Goal: Information Seeking & Learning: Learn about a topic

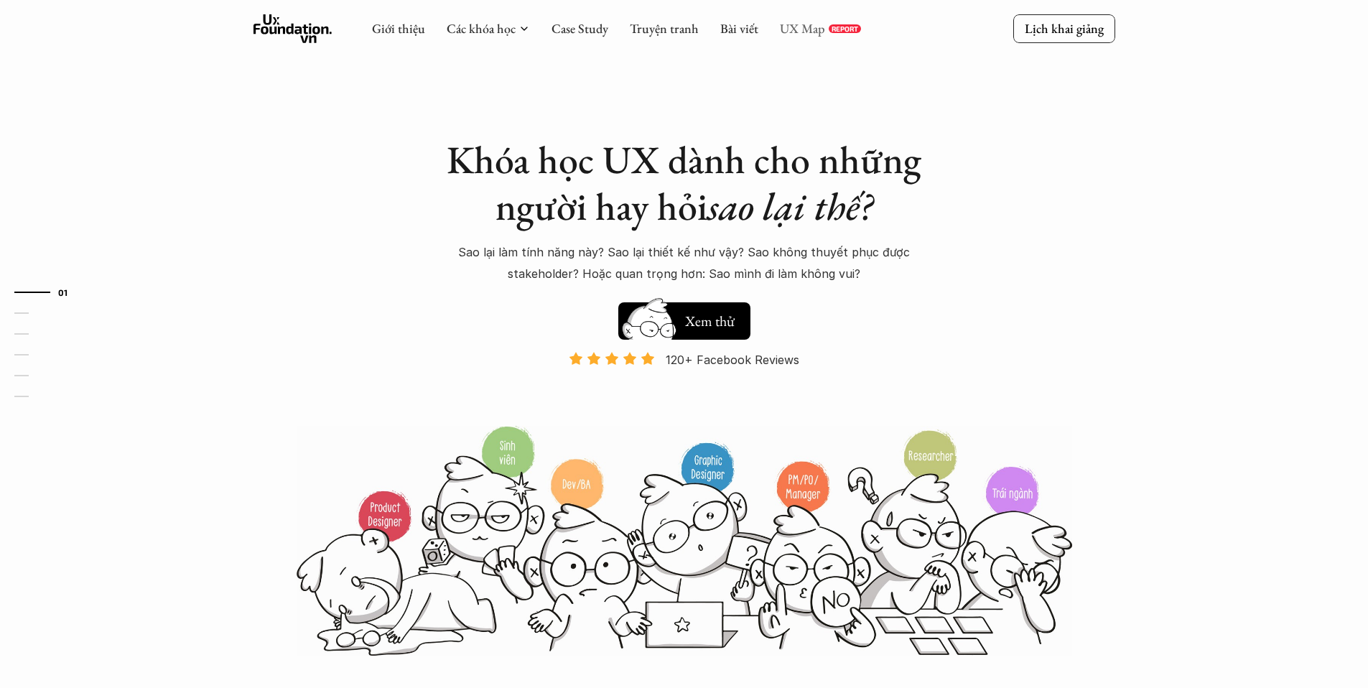
click at [790, 22] on link "UX Map" at bounding box center [802, 28] width 45 height 17
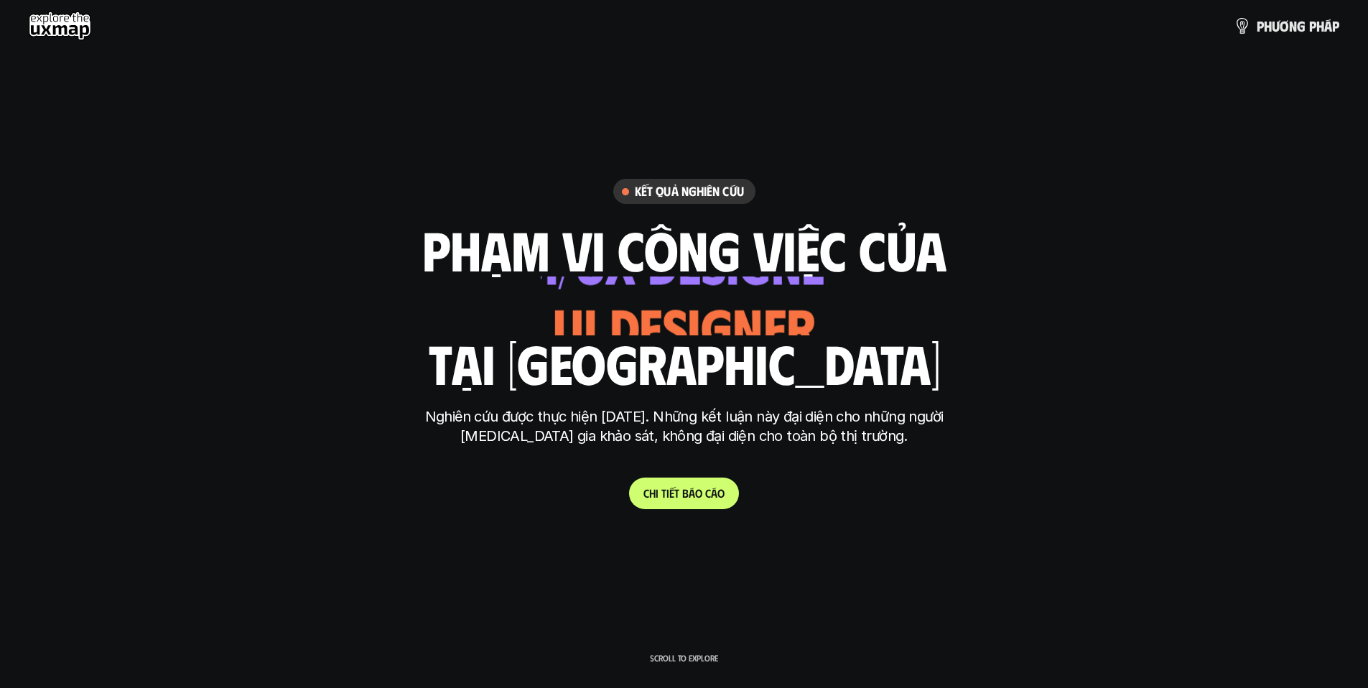
click at [684, 486] on span "b" at bounding box center [685, 493] width 6 height 14
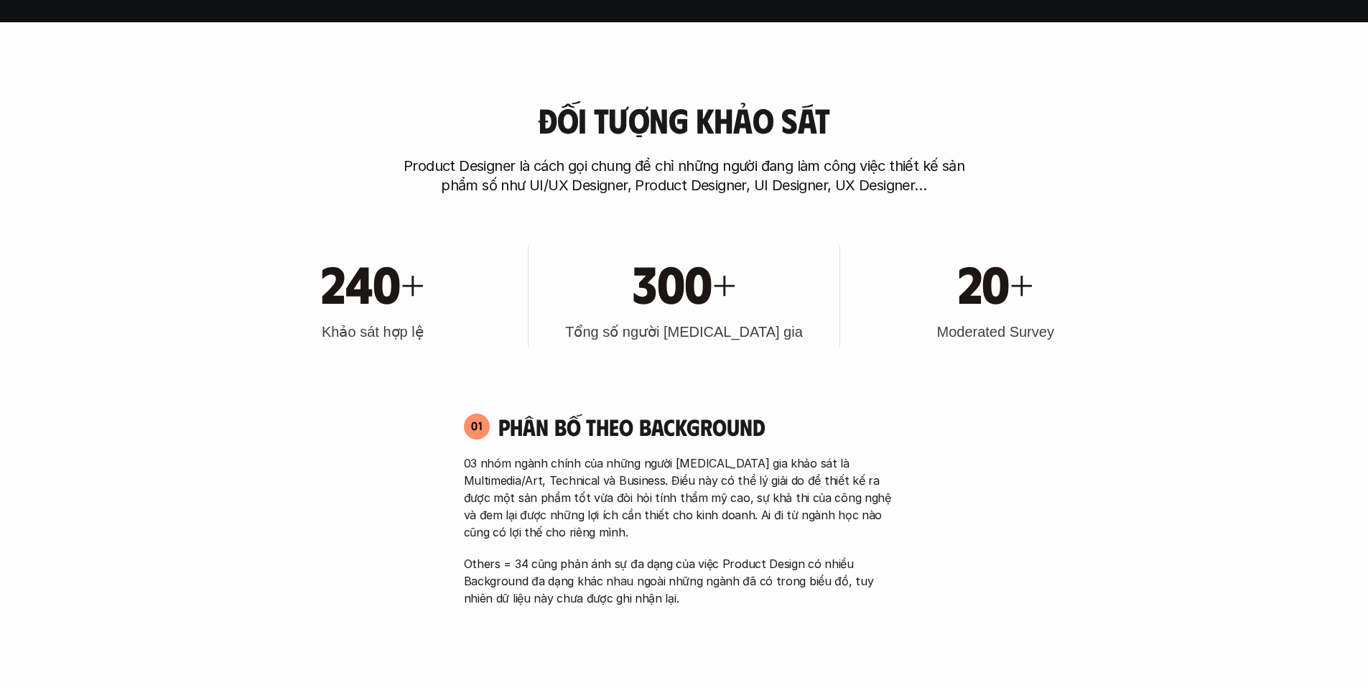
scroll to position [712, 0]
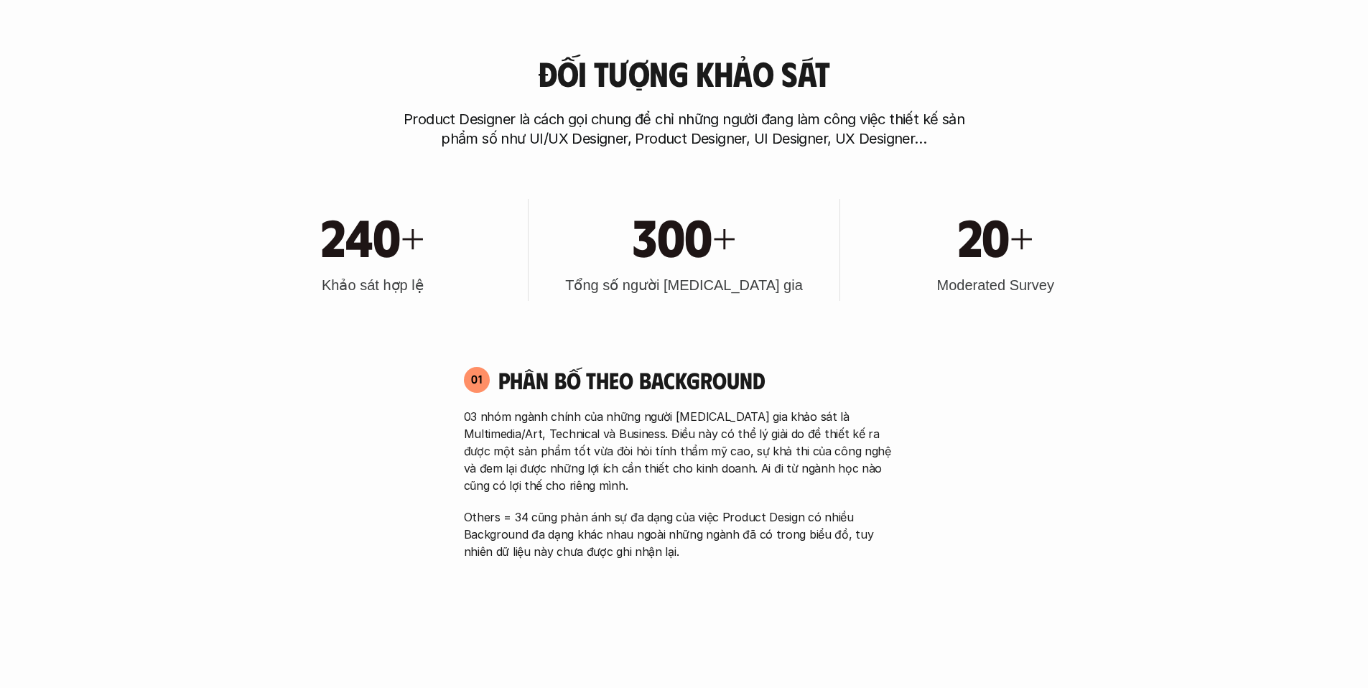
click at [579, 444] on p "03 nhóm ngành chính của những người [MEDICAL_DATA] gia khảo sát là Multimedia/A…" at bounding box center [684, 451] width 441 height 86
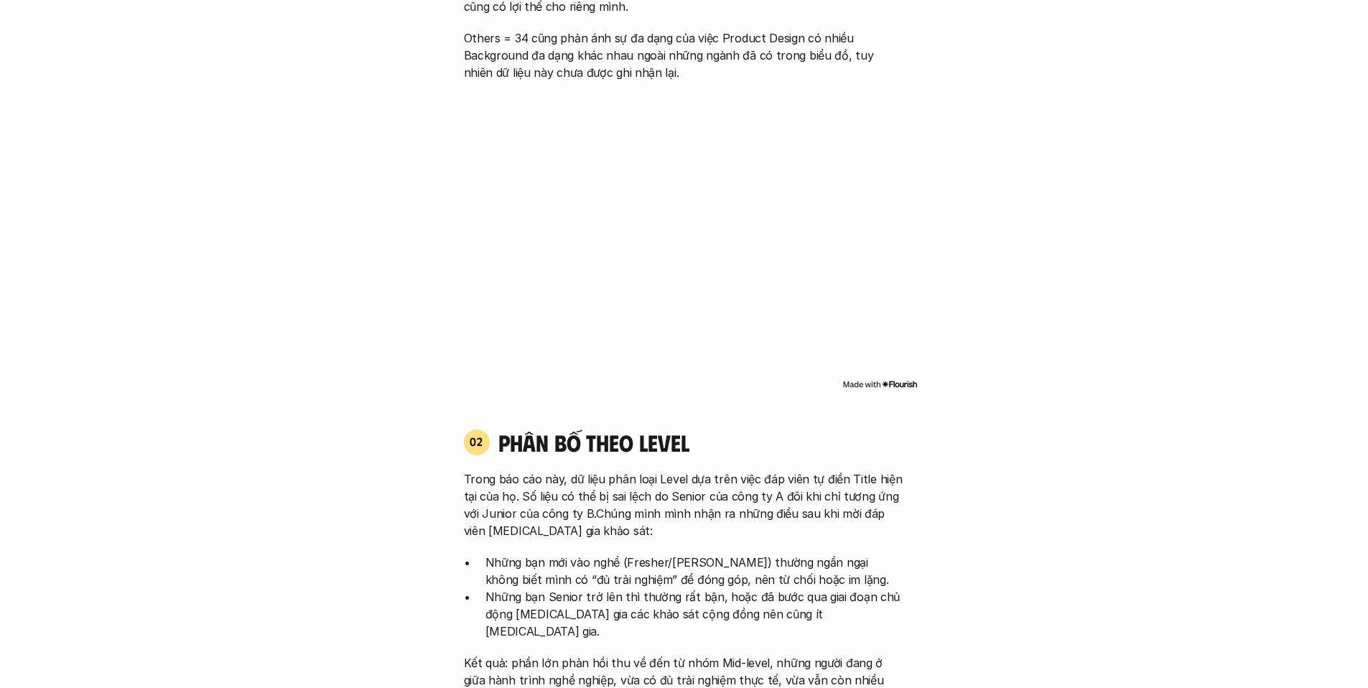
scroll to position [1927, 0]
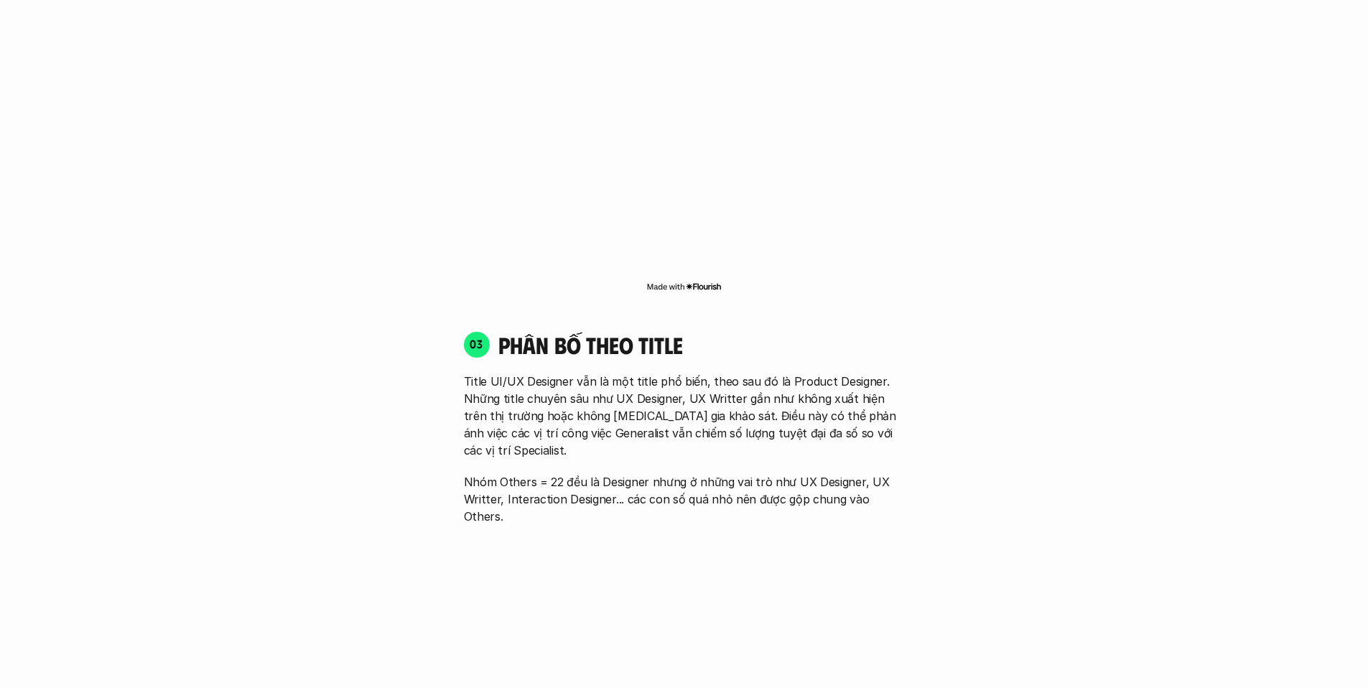
click at [836, 381] on p "Title UI/UX Designer vẫn là một title phổ biến, theo sau đó là Product Designer…" at bounding box center [684, 416] width 441 height 86
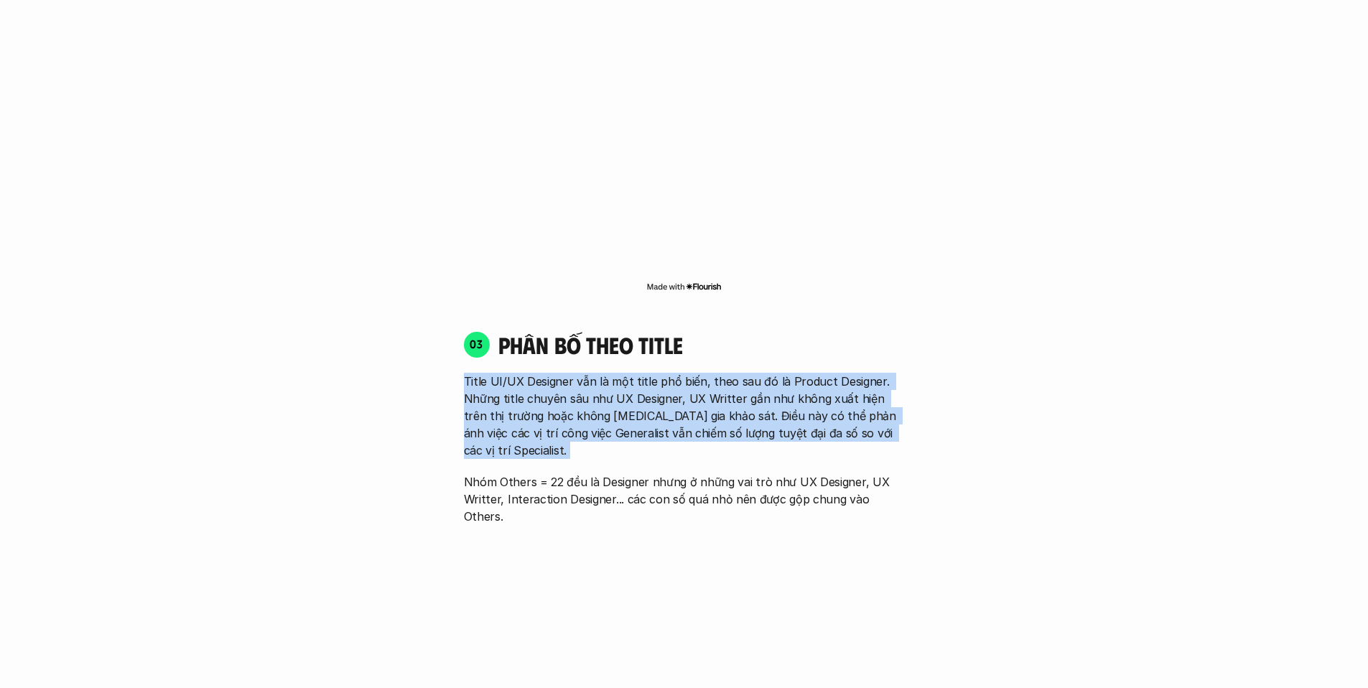
click at [836, 381] on p "Title UI/UX Designer vẫn là một title phổ biến, theo sau đó là Product Designer…" at bounding box center [684, 416] width 441 height 86
click at [803, 408] on p "Title UI/UX Designer vẫn là một title phổ biến, theo sau đó là Product Designer…" at bounding box center [684, 416] width 441 height 86
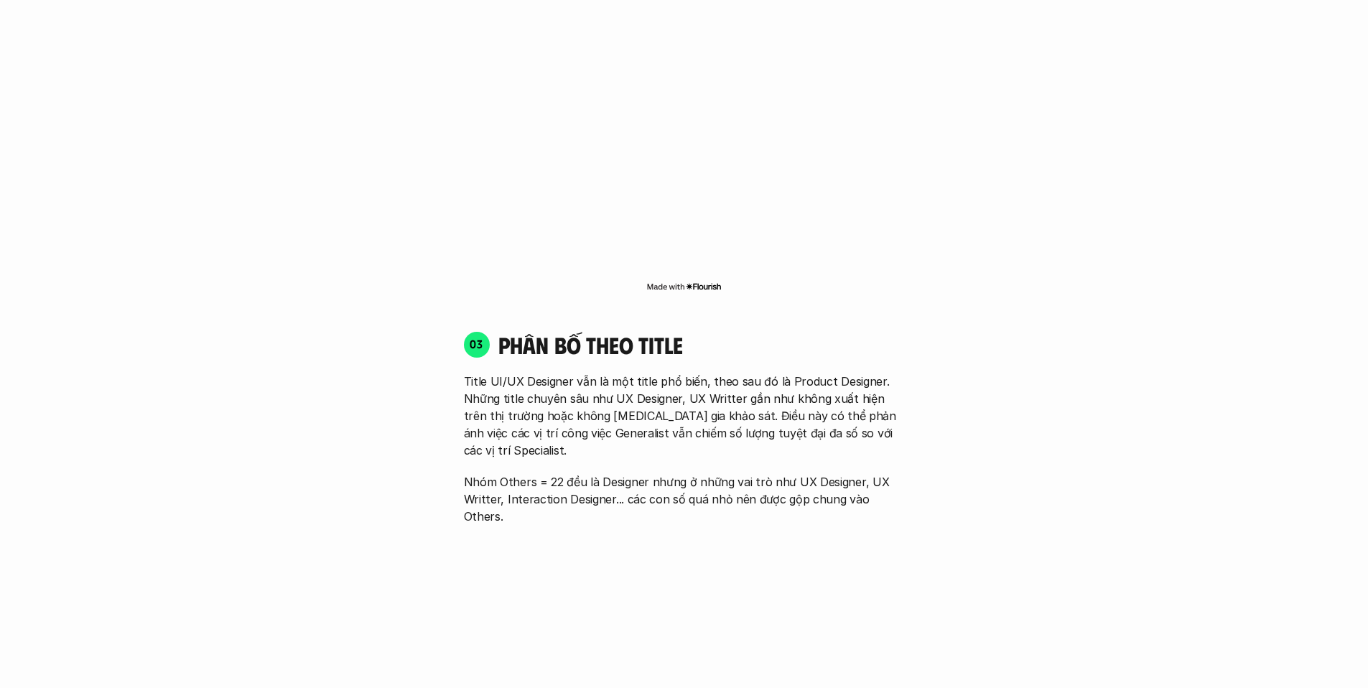
click at [644, 473] on p "Nhóm Others = 22 đều là Designer nhưng ở những vai trò như UX Designer, UX Writ…" at bounding box center [684, 499] width 441 height 52
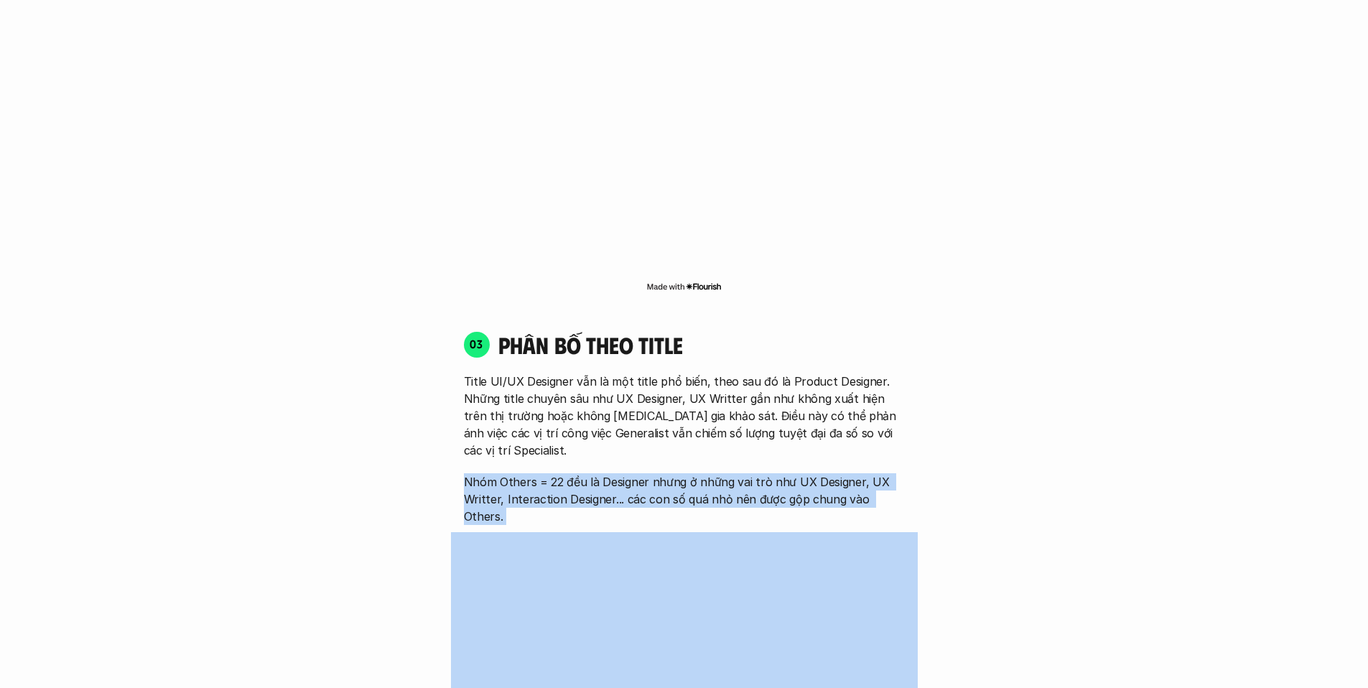
click at [644, 473] on p "Nhóm Others = 22 đều là Designer nhưng ở những vai trò như UX Designer, UX Writ…" at bounding box center [684, 499] width 441 height 52
click at [694, 473] on p "Nhóm Others = 22 đều là Designer nhưng ở những vai trò như UX Designer, UX Writ…" at bounding box center [684, 499] width 441 height 52
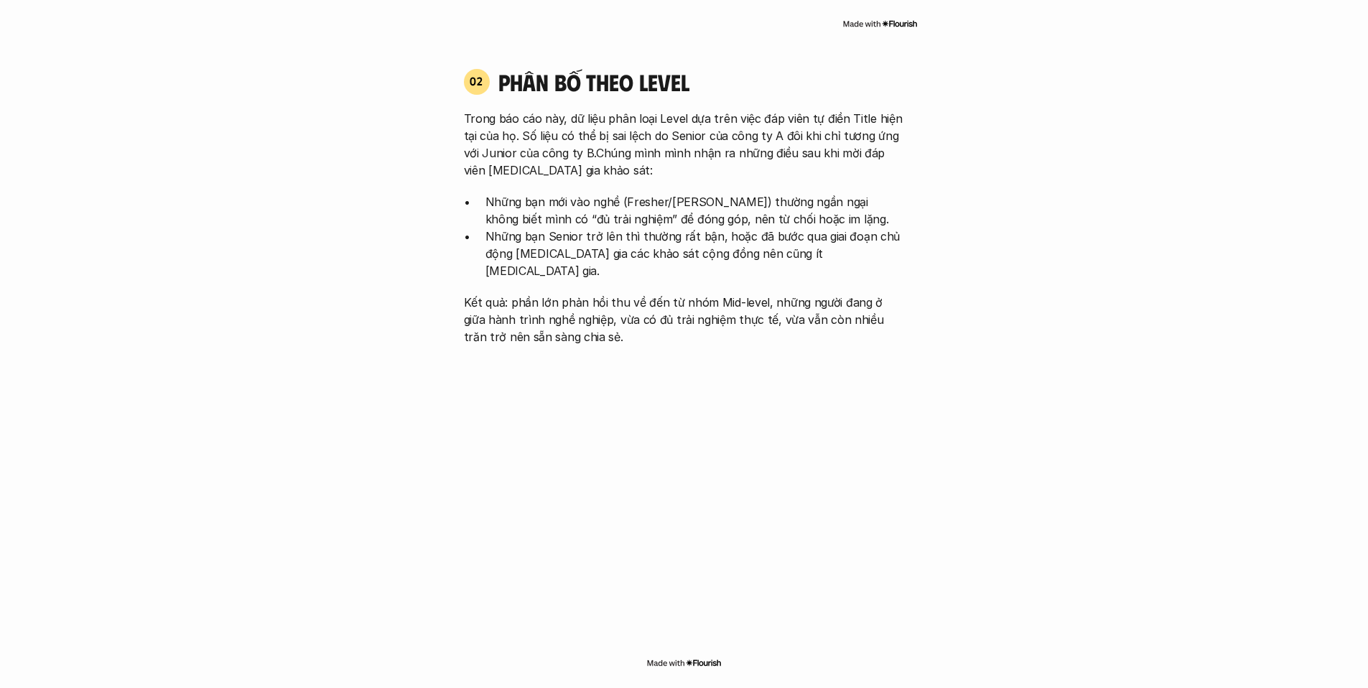
scroll to position [1463, 0]
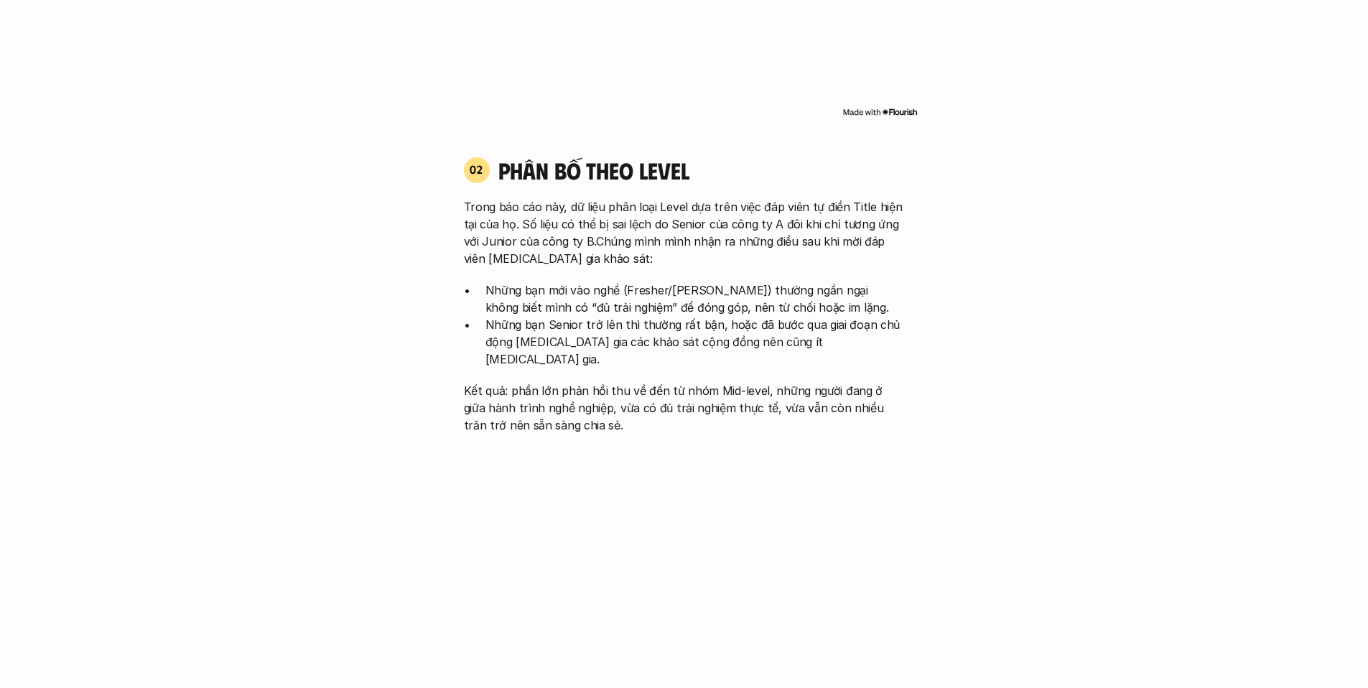
click at [538, 313] on p "Những bạn mới vào nghề (Fresher/[PERSON_NAME]) thường ngần ngại không biết mình…" at bounding box center [694, 298] width 419 height 34
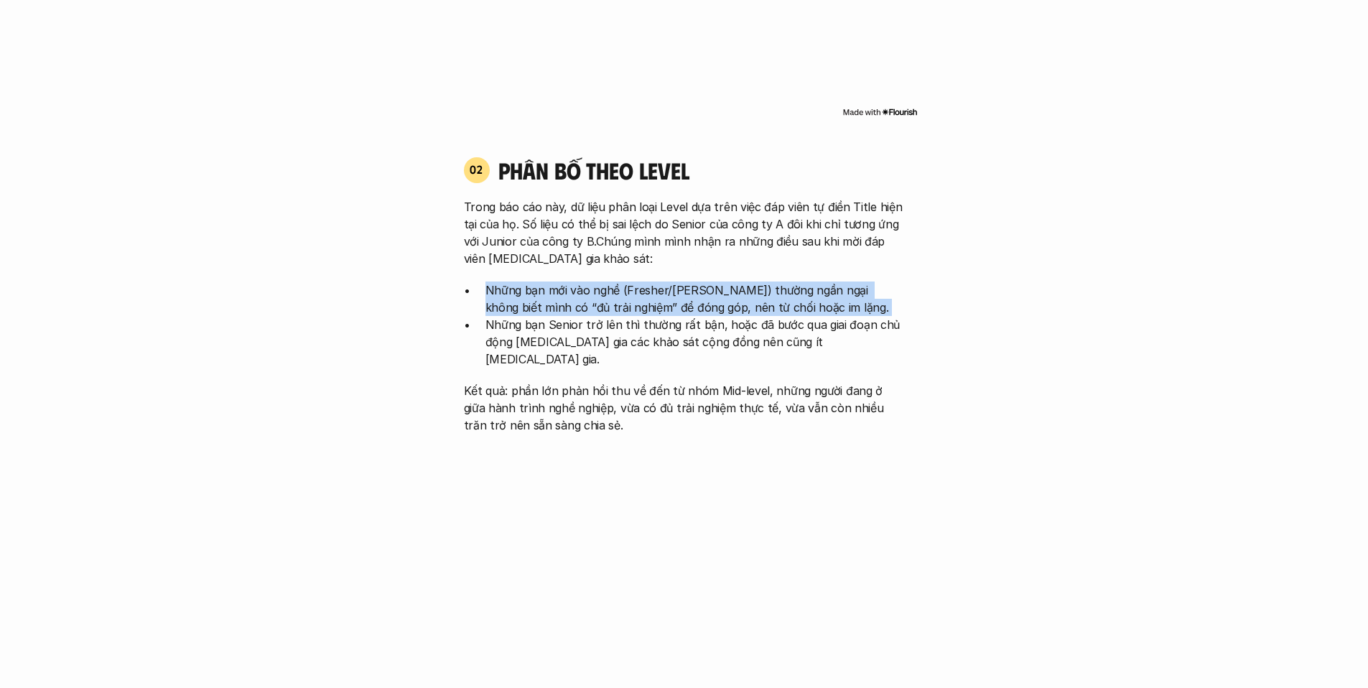
click at [538, 313] on p "Những bạn mới vào nghề (Fresher/[PERSON_NAME]) thường ngần ngại không biết mình…" at bounding box center [694, 298] width 419 height 34
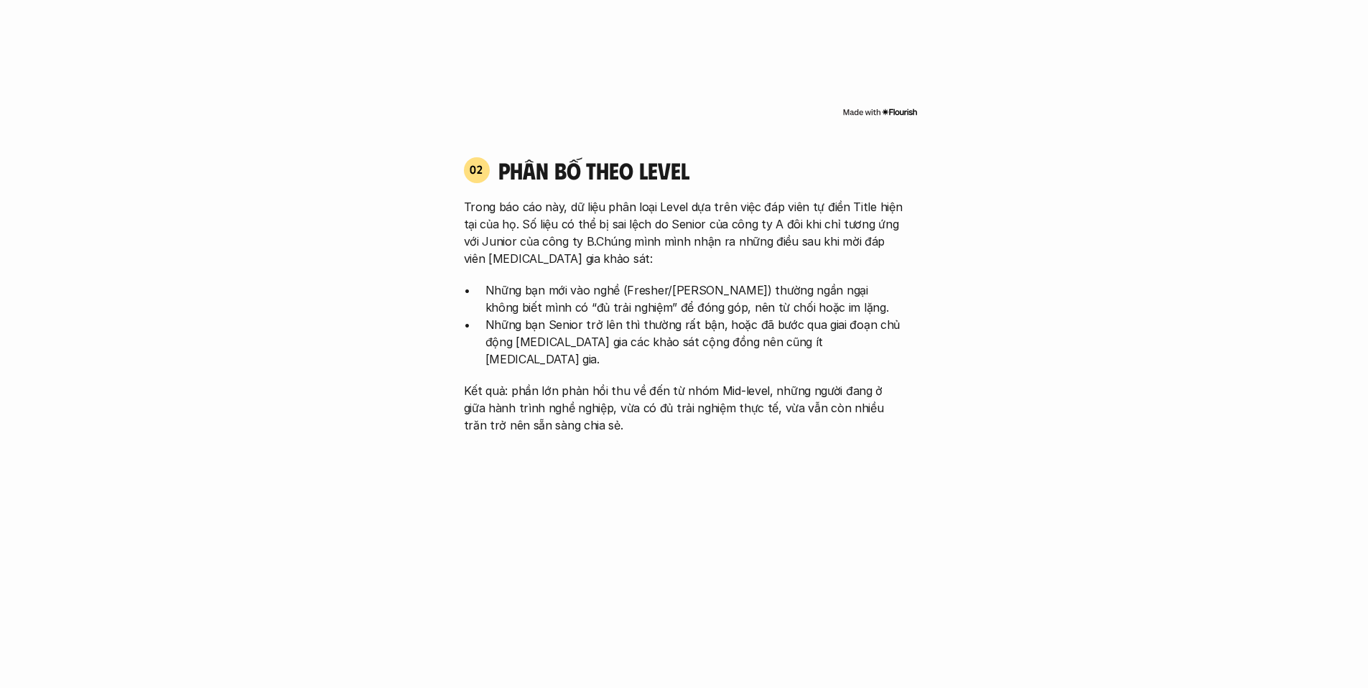
click at [599, 390] on p "Kết quả: phần lớn phản hồi thu về đến từ nhóm Mid-level, những người đang ở giữ…" at bounding box center [684, 408] width 441 height 52
click at [566, 296] on p "Những bạn mới vào nghề (Fresher/[PERSON_NAME]) thường ngần ngại không biết mình…" at bounding box center [694, 298] width 419 height 34
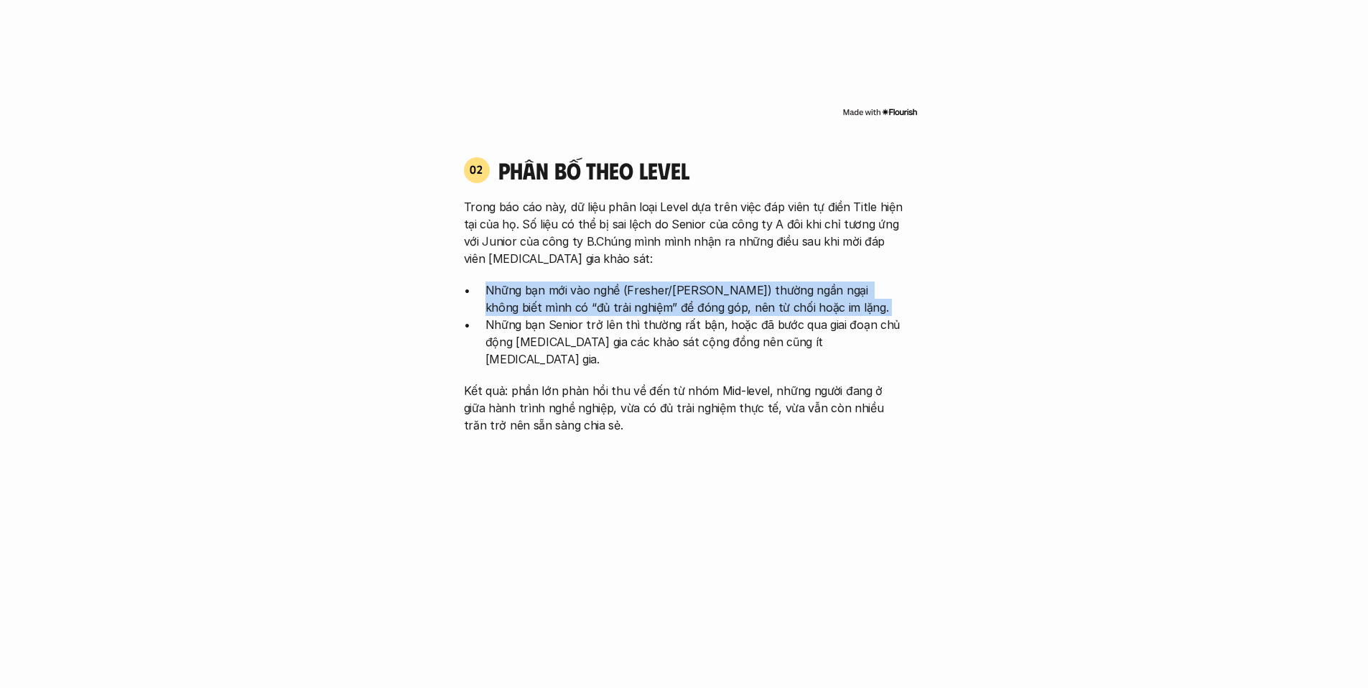
click at [566, 296] on p "Những bạn mới vào nghề (Fresher/[PERSON_NAME]) thường ngần ngại không biết mình…" at bounding box center [694, 298] width 419 height 34
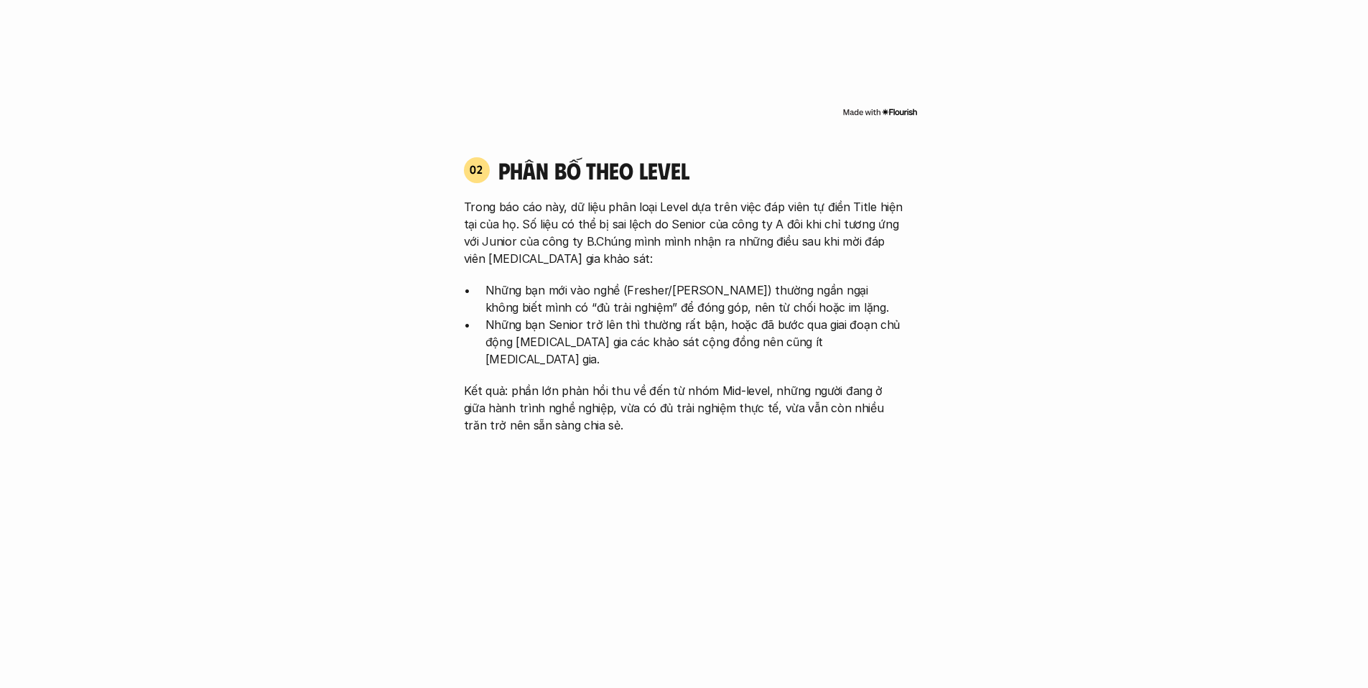
click at [613, 322] on p "Những bạn Senior trở lên thì thường rất bận, hoặc đã bước qua giai đoạn chủ độn…" at bounding box center [694, 342] width 419 height 52
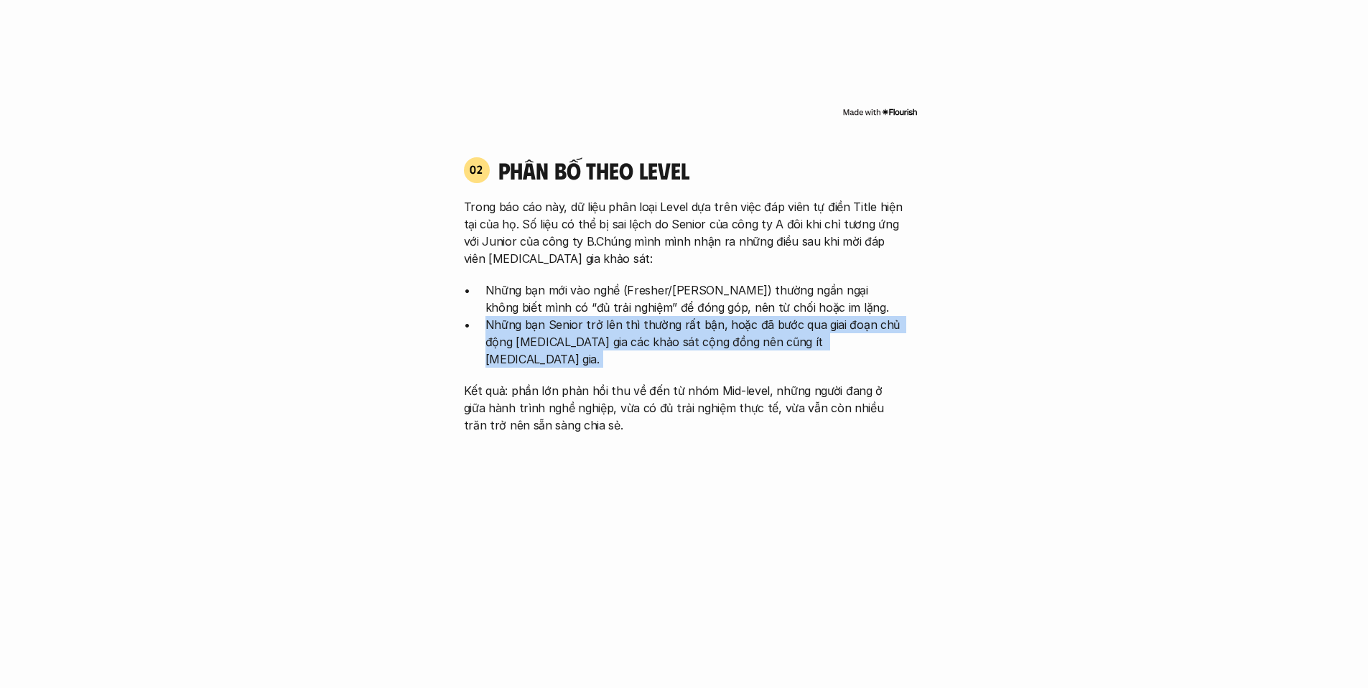
click at [613, 322] on p "Những bạn Senior trở lên thì thường rất bận, hoặc đã bước qua giai đoạn chủ độn…" at bounding box center [694, 342] width 419 height 52
click at [652, 349] on p "Những bạn Senior trở lên thì thường rất bận, hoặc đã bước qua giai đoạn chủ độn…" at bounding box center [694, 342] width 419 height 52
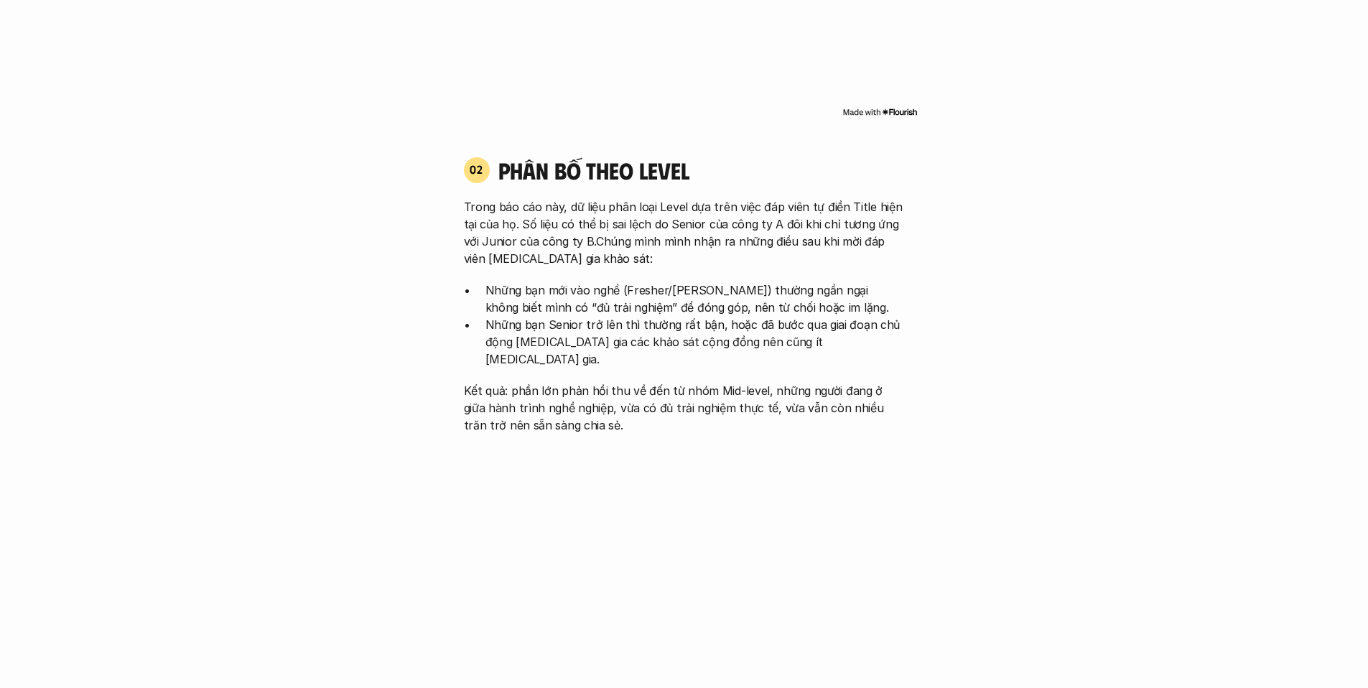
click at [693, 319] on p "Những bạn Senior trở lên thì thường rất bận, hoặc đã bước qua giai đoạn chủ độn…" at bounding box center [694, 342] width 419 height 52
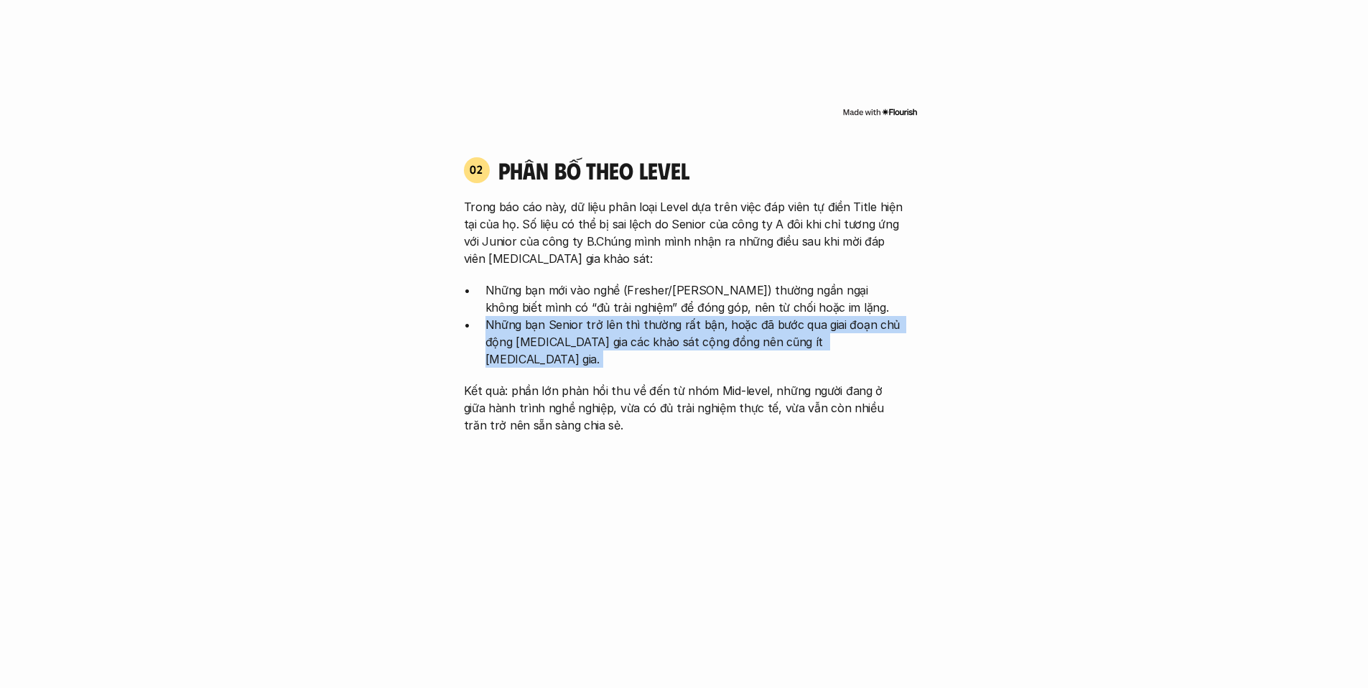
click at [693, 319] on p "Những bạn Senior trở lên thì thường rất bận, hoặc đã bước qua giai đoạn chủ độn…" at bounding box center [694, 342] width 419 height 52
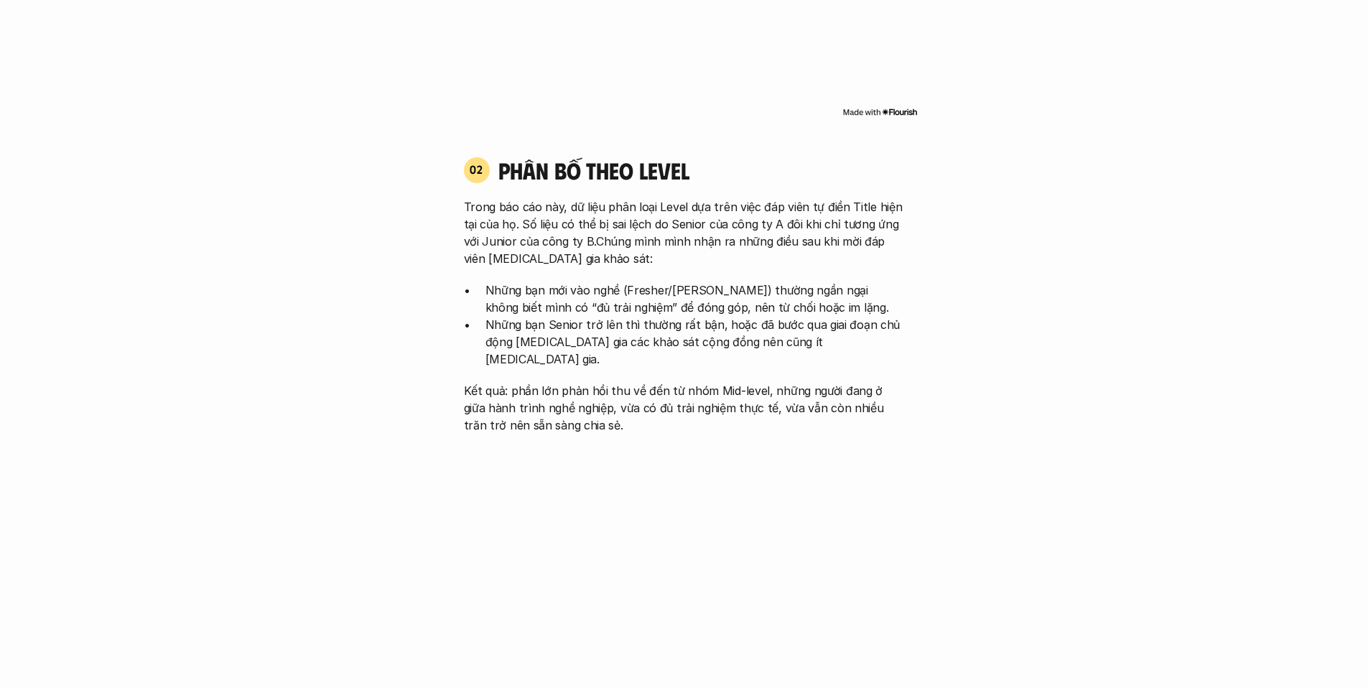
click at [661, 382] on p "Kết quả: phần lớn phản hồi thu về đến từ nhóm Mid-level, những người đang ở giữ…" at bounding box center [684, 408] width 441 height 52
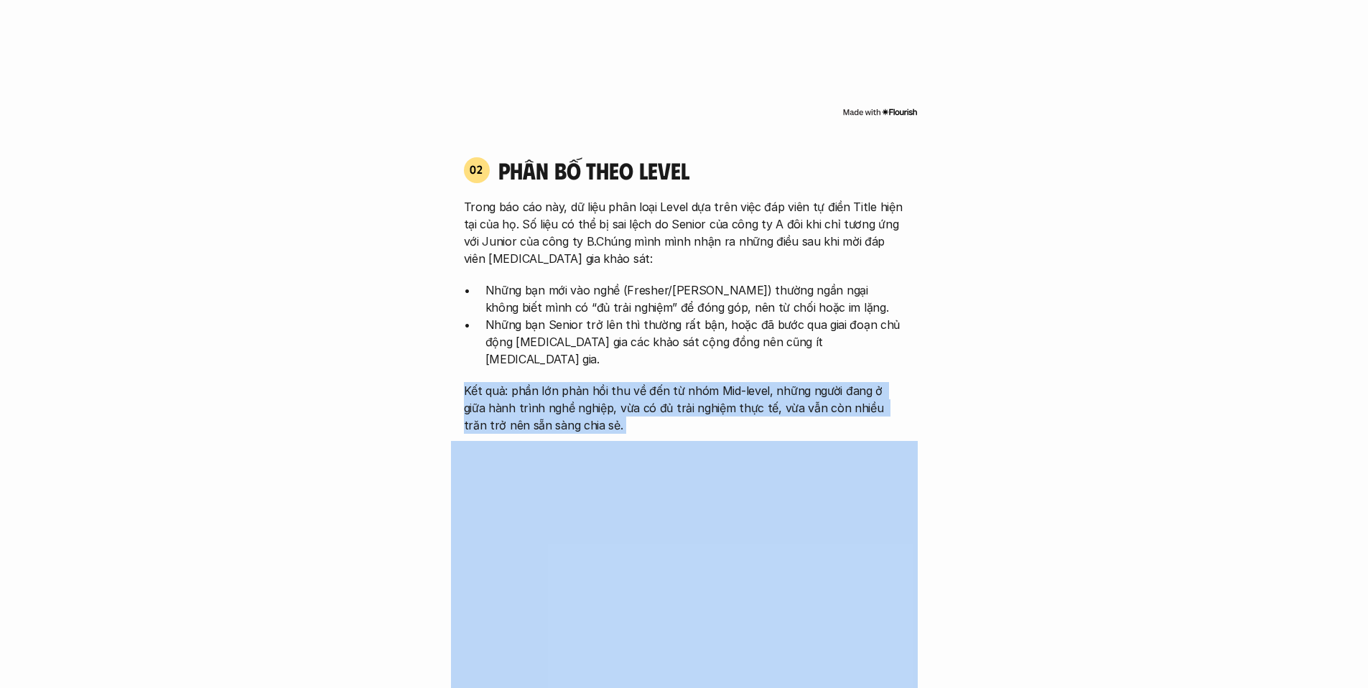
click at [661, 382] on p "Kết quả: phần lớn phản hồi thu về đến từ nhóm Mid-level, những người đang ở giữ…" at bounding box center [684, 408] width 441 height 52
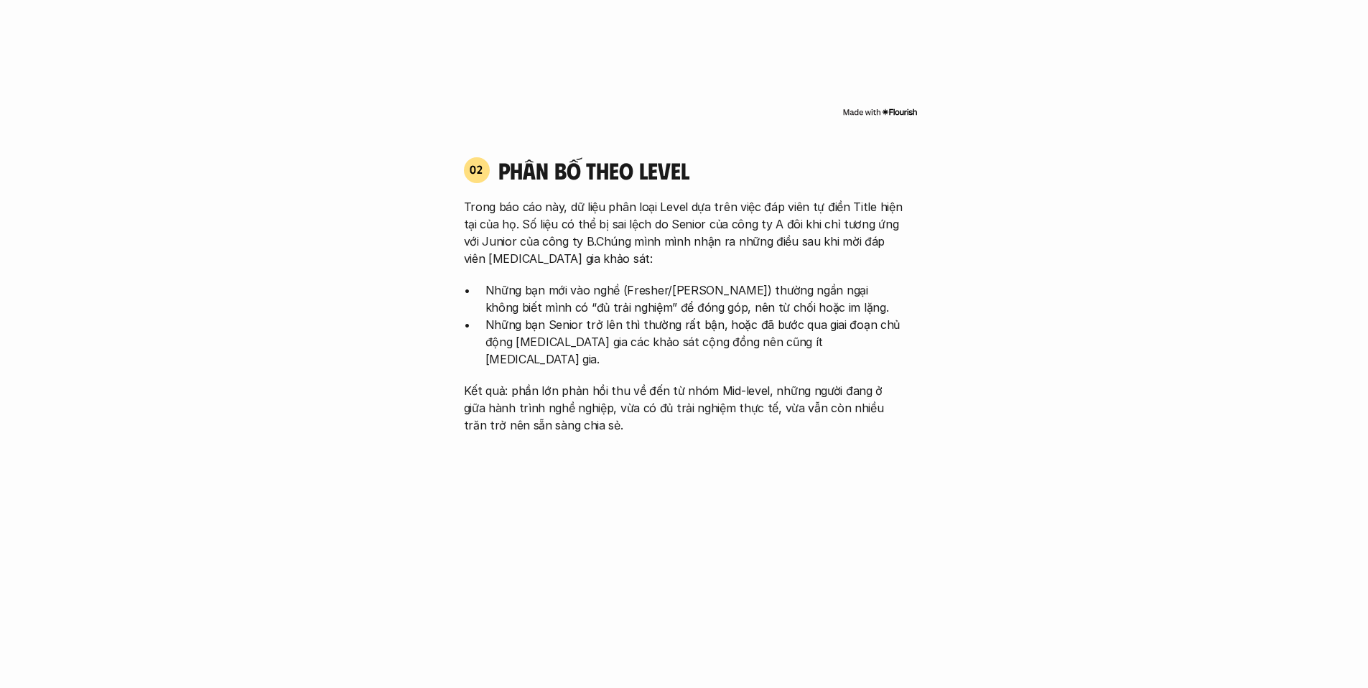
click at [659, 400] on p "Kết quả: phần lớn phản hồi thu về đến từ nhóm Mid-level, những người đang ở giữ…" at bounding box center [684, 408] width 441 height 52
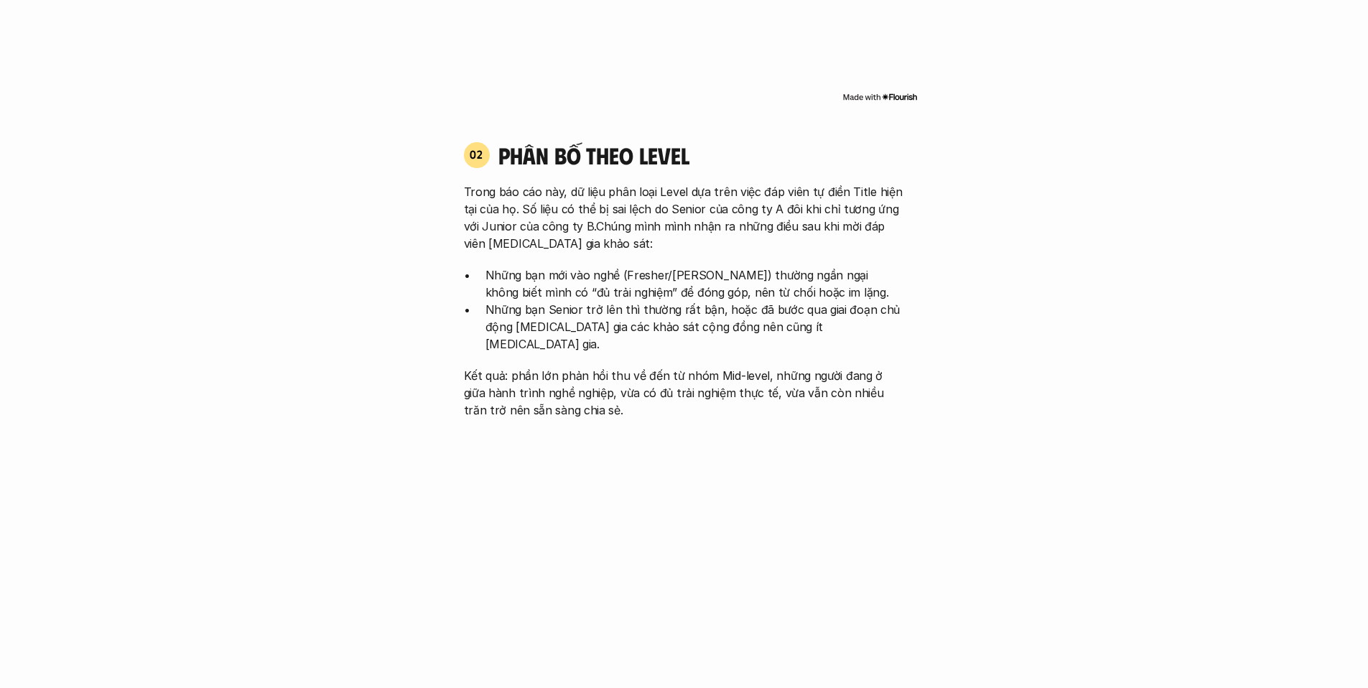
scroll to position [1495, 0]
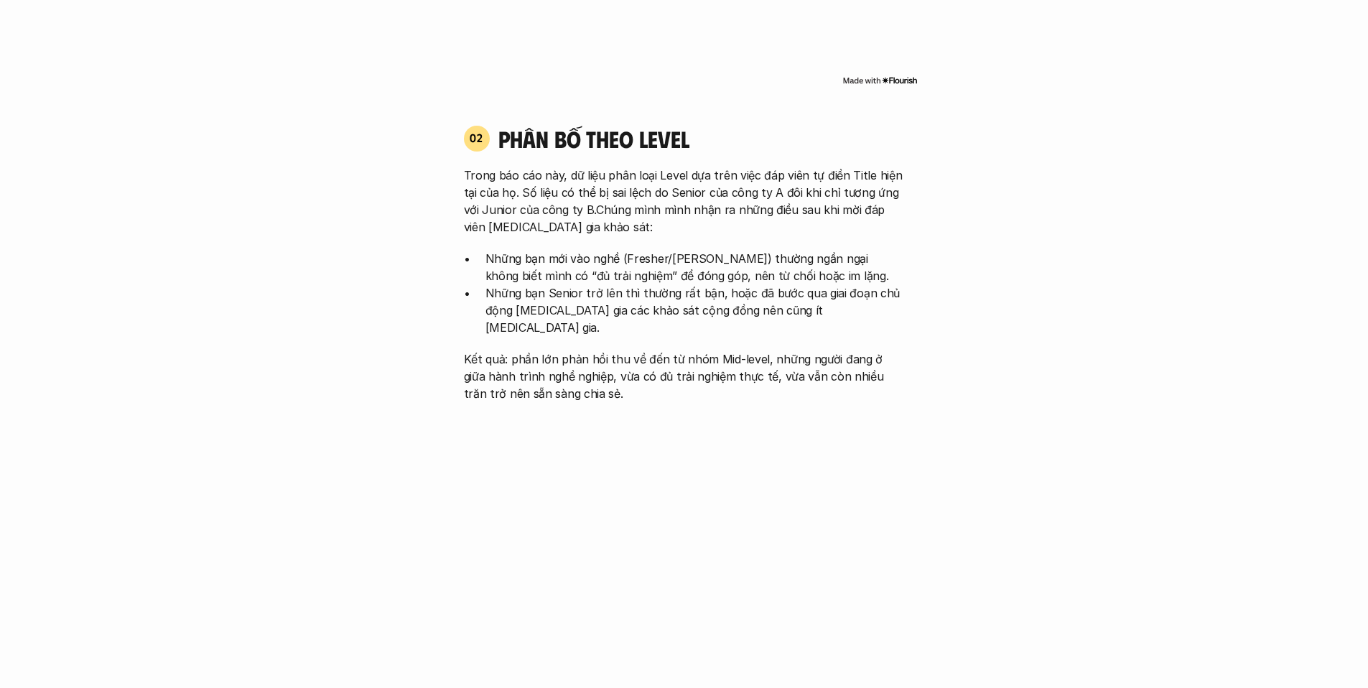
click at [700, 357] on p "Kết quả: phần lớn phản hồi thu về đến từ nhóm Mid-level, những người đang ở giữ…" at bounding box center [684, 376] width 441 height 52
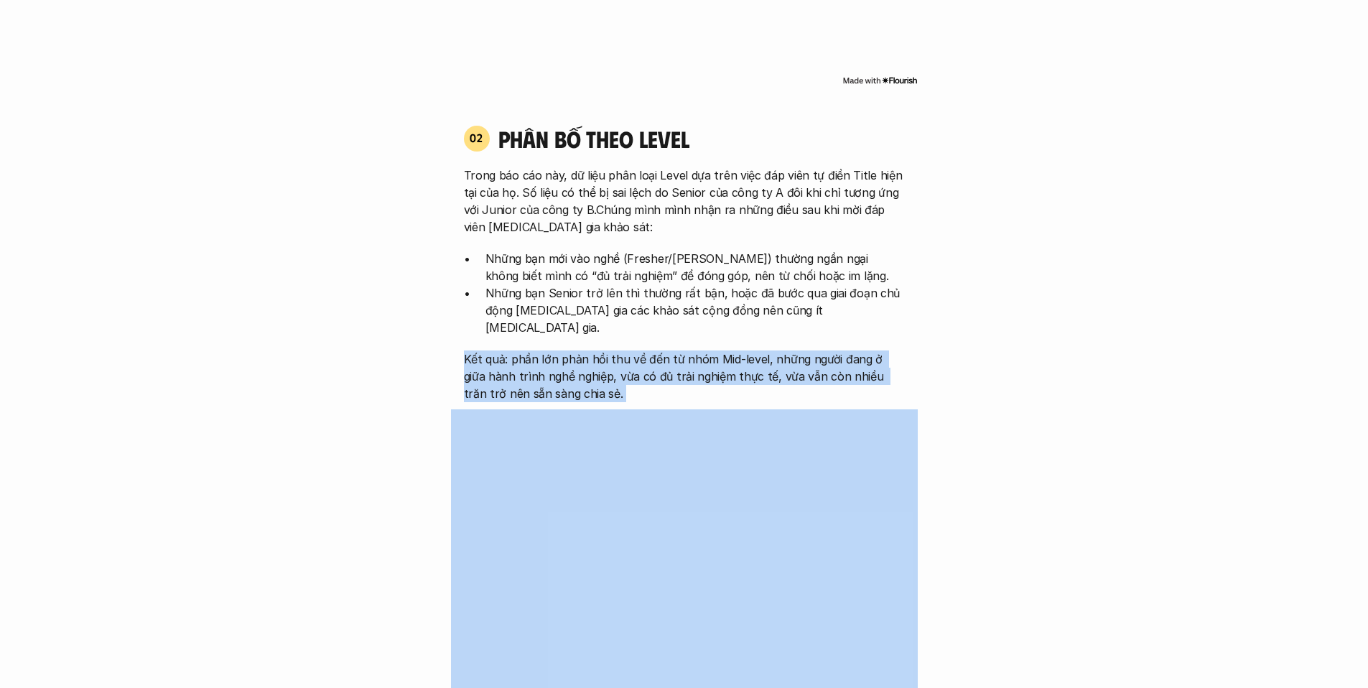
click at [700, 357] on p "Kết quả: phần lớn phản hồi thu về đến từ nhóm Mid-level, những người đang ở giữ…" at bounding box center [684, 376] width 441 height 52
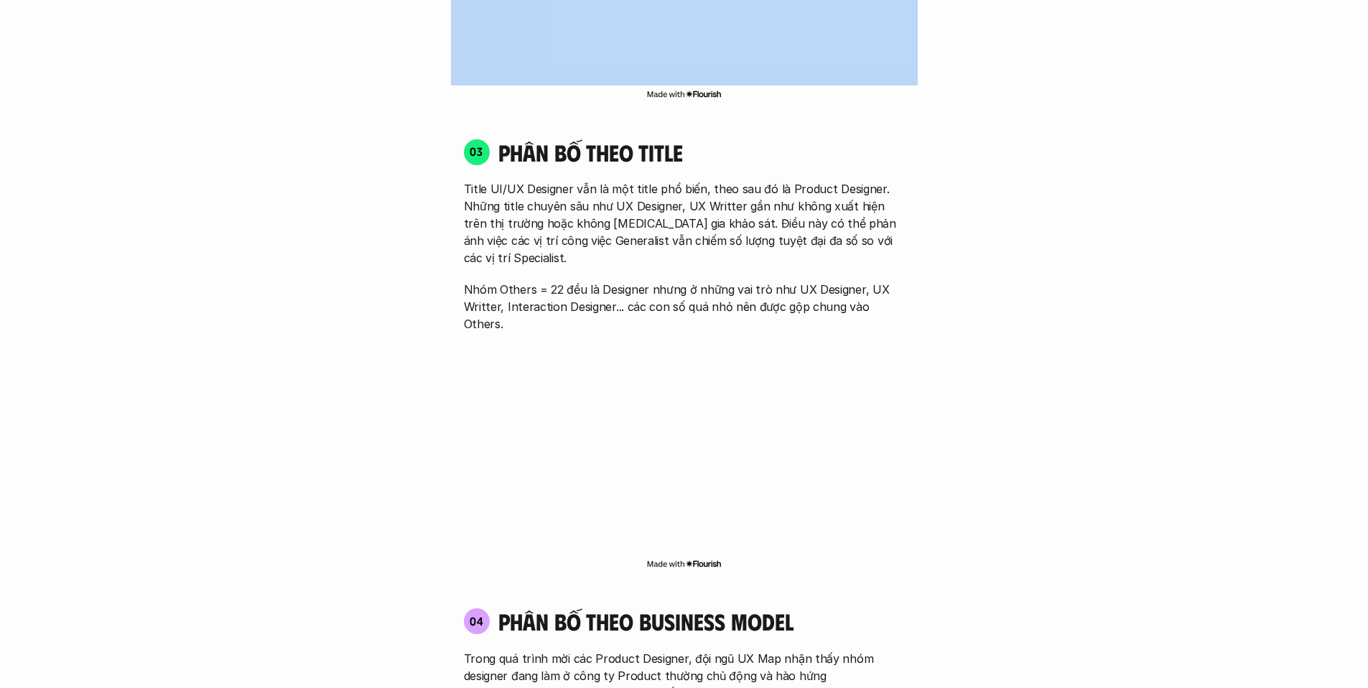
scroll to position [2463, 0]
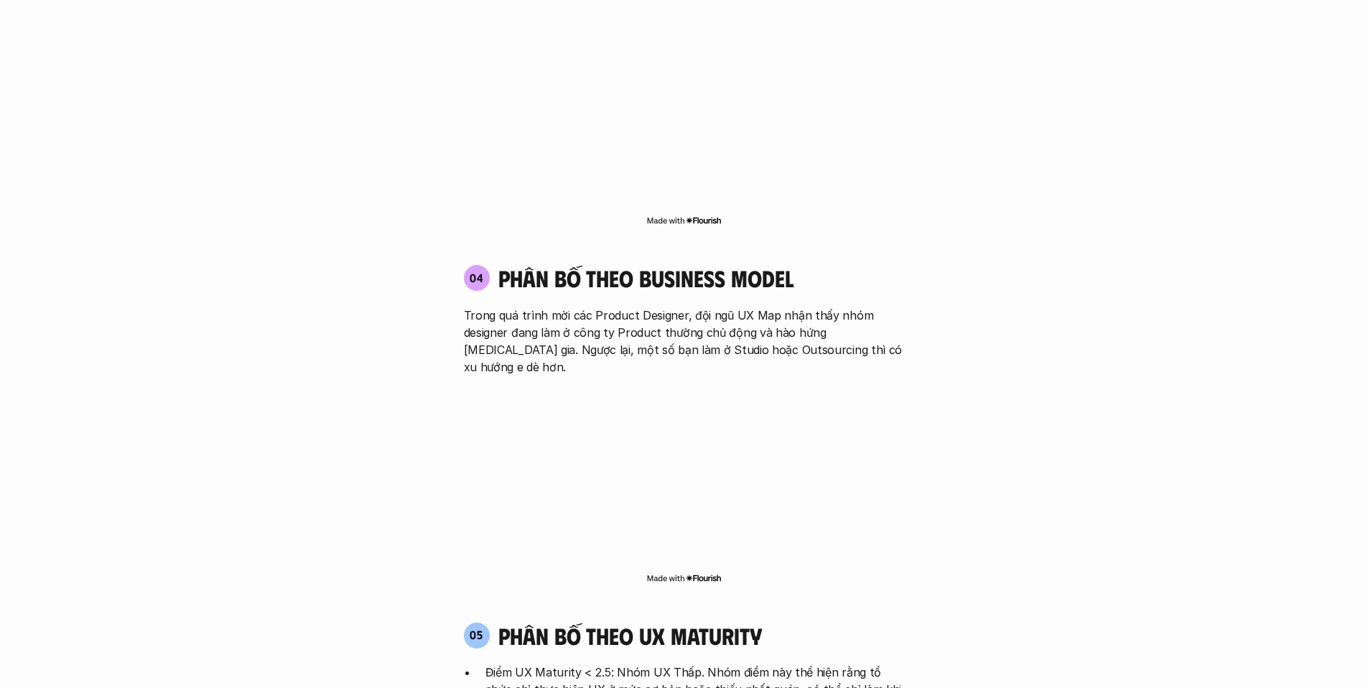
click at [527, 307] on p "Trong quá trình mời các Product Designer, đội ngũ UX Map nhận thấy nhóm designe…" at bounding box center [684, 341] width 441 height 69
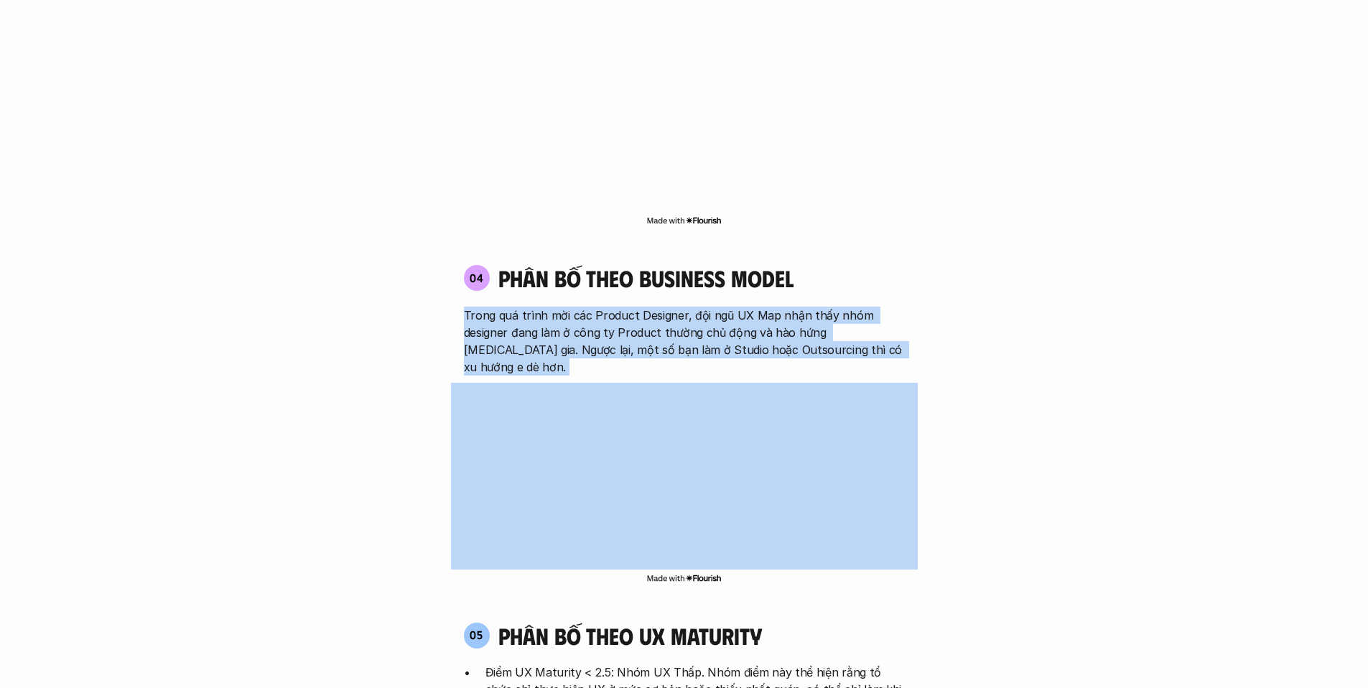
click at [527, 307] on p "Trong quá trình mời các Product Designer, đội ngũ UX Map nhận thấy nhóm designe…" at bounding box center [684, 341] width 441 height 69
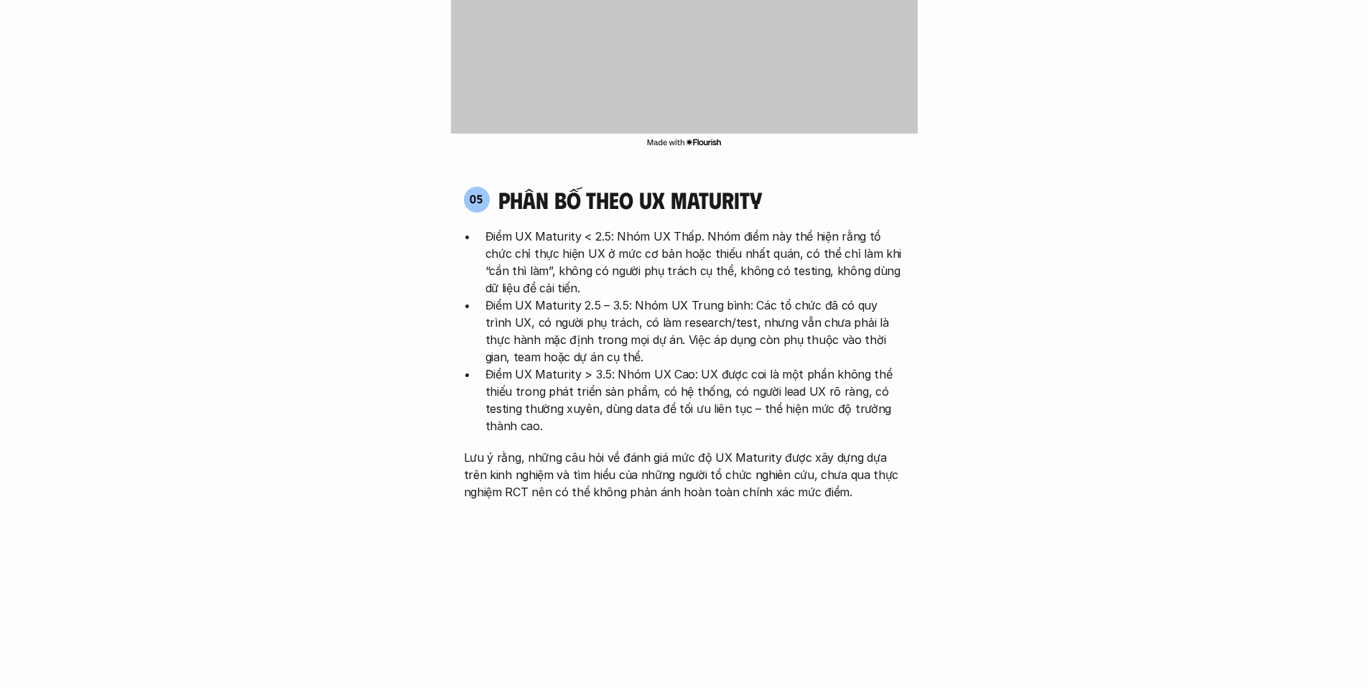
scroll to position [2941, 0]
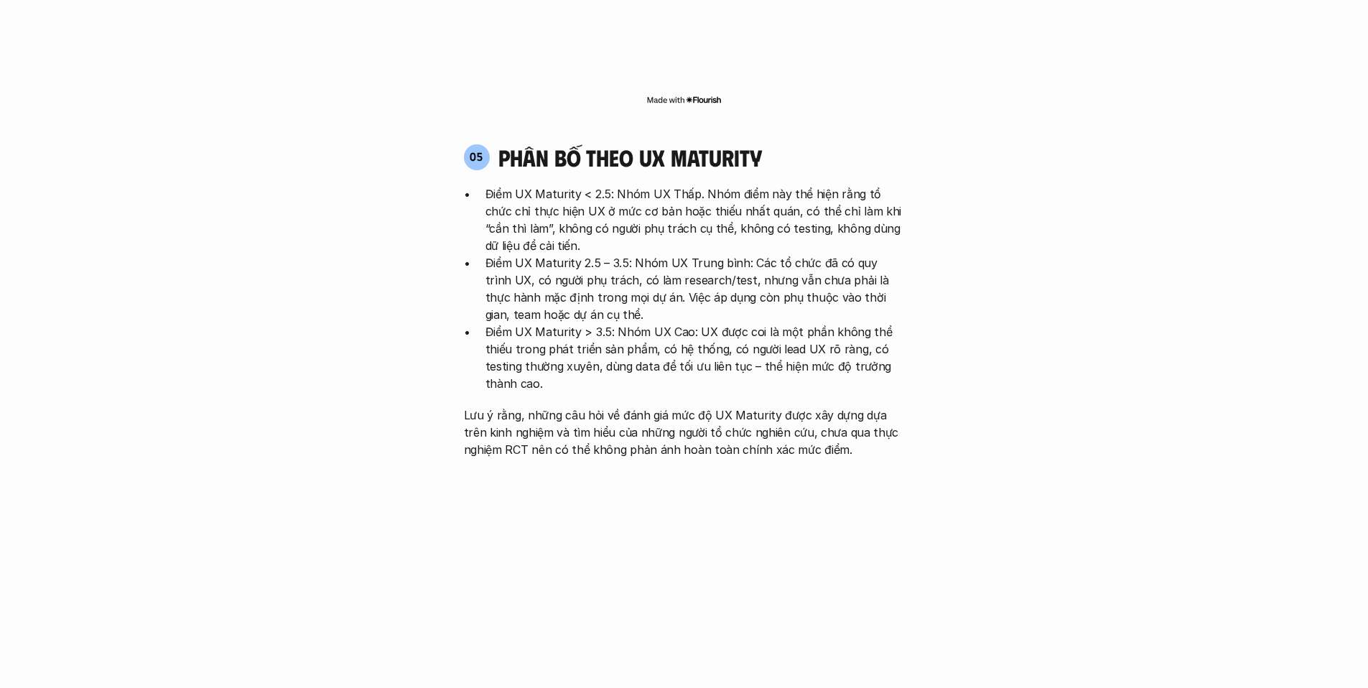
click at [668, 323] on p "Điểm UX Maturity > 3.5: Nhóm UX Cao: UX được coi là một phần không thể thiếu tr…" at bounding box center [694, 357] width 419 height 69
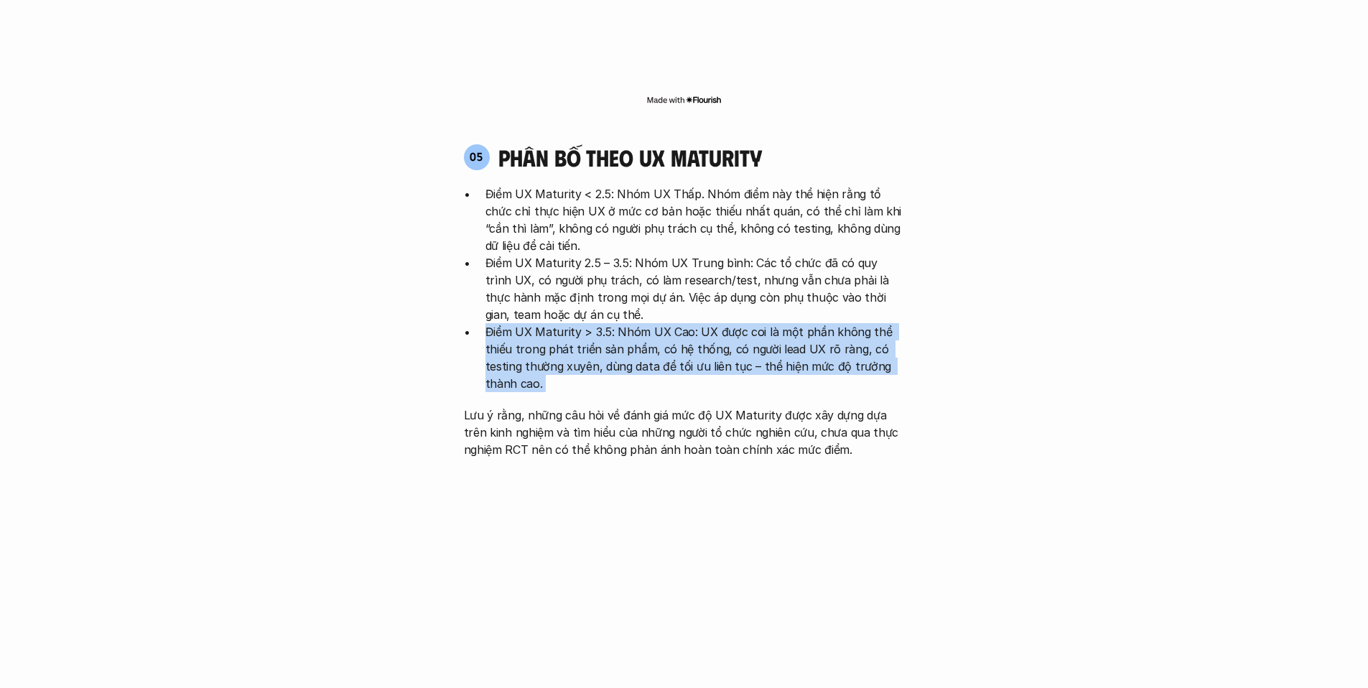
click at [668, 323] on p "Điểm UX Maturity > 3.5: Nhóm UX Cao: UX được coi là một phần không thể thiếu tr…" at bounding box center [694, 357] width 419 height 69
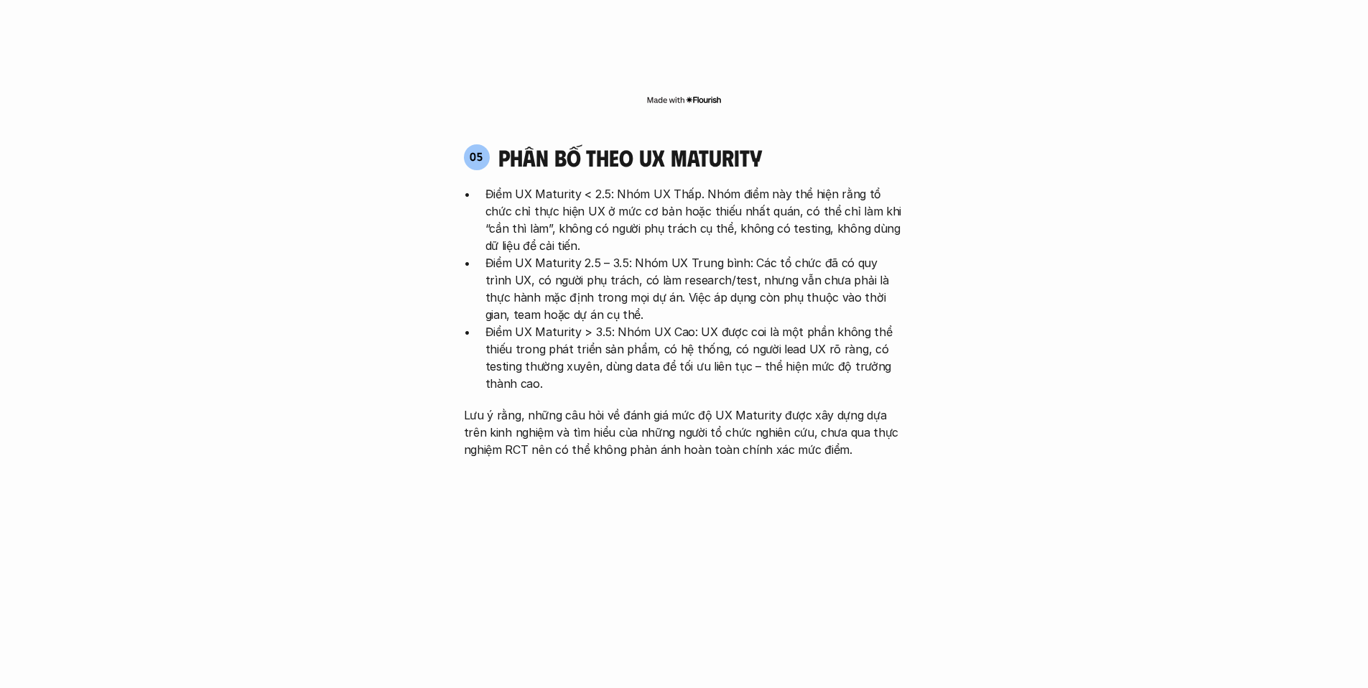
click at [582, 185] on p "Điểm UX Maturity < 2.5: Nhóm UX Thấp. Nhóm điểm này thể hiện rằng tổ chức chỉ t…" at bounding box center [694, 219] width 419 height 69
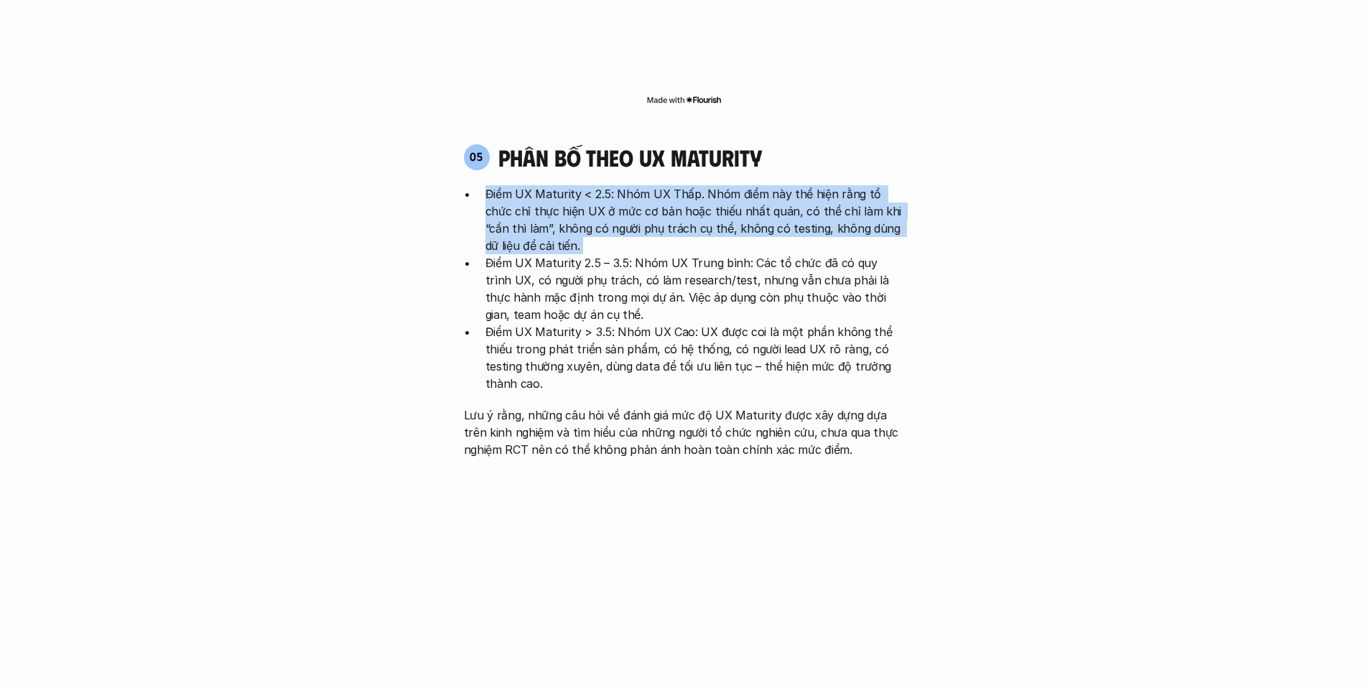
click at [582, 185] on p "Điểm UX Maturity < 2.5: Nhóm UX Thấp. Nhóm điểm này thể hiện rằng tổ chức chỉ t…" at bounding box center [694, 219] width 419 height 69
click at [721, 185] on p "Điểm UX Maturity < 2.5: Nhóm UX Thấp. Nhóm điểm này thể hiện rằng tổ chức chỉ t…" at bounding box center [694, 219] width 419 height 69
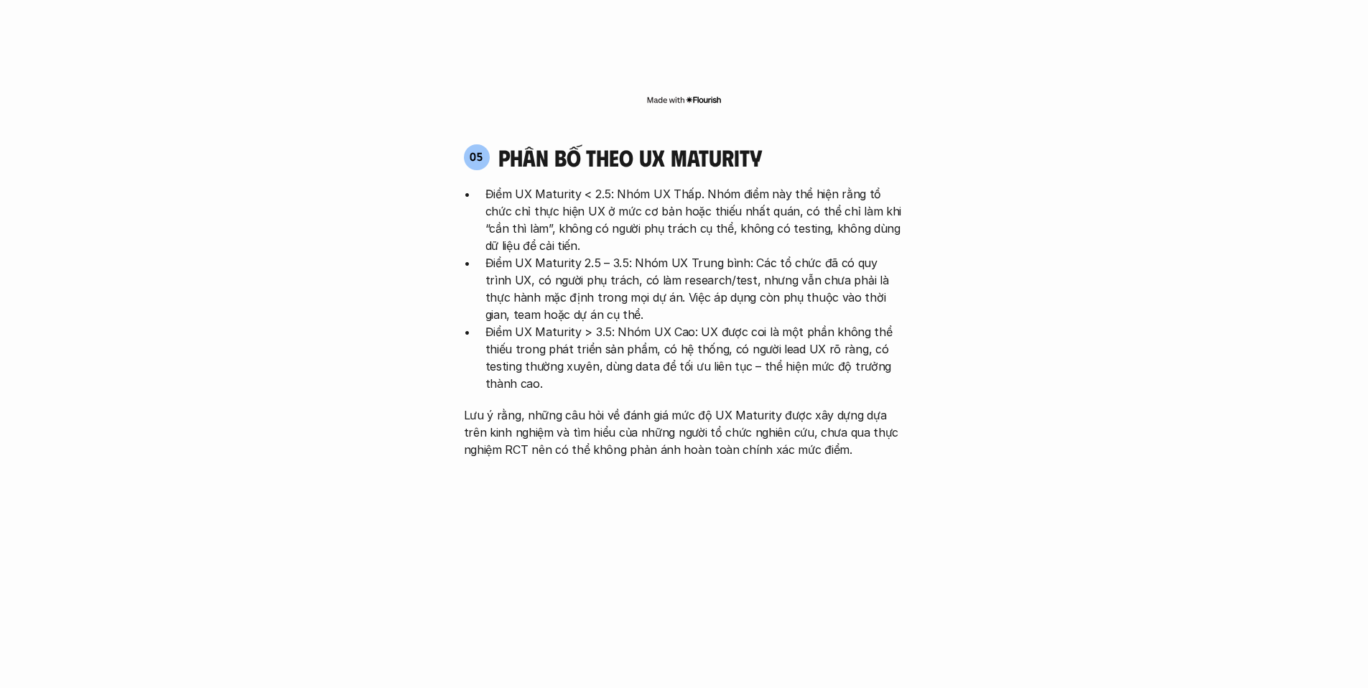
click at [667, 254] on p "Điểm UX Maturity 2.5 – 3.5: Nhóm UX Trung bình: Các tổ chức đã có quy trình UX,…" at bounding box center [694, 288] width 419 height 69
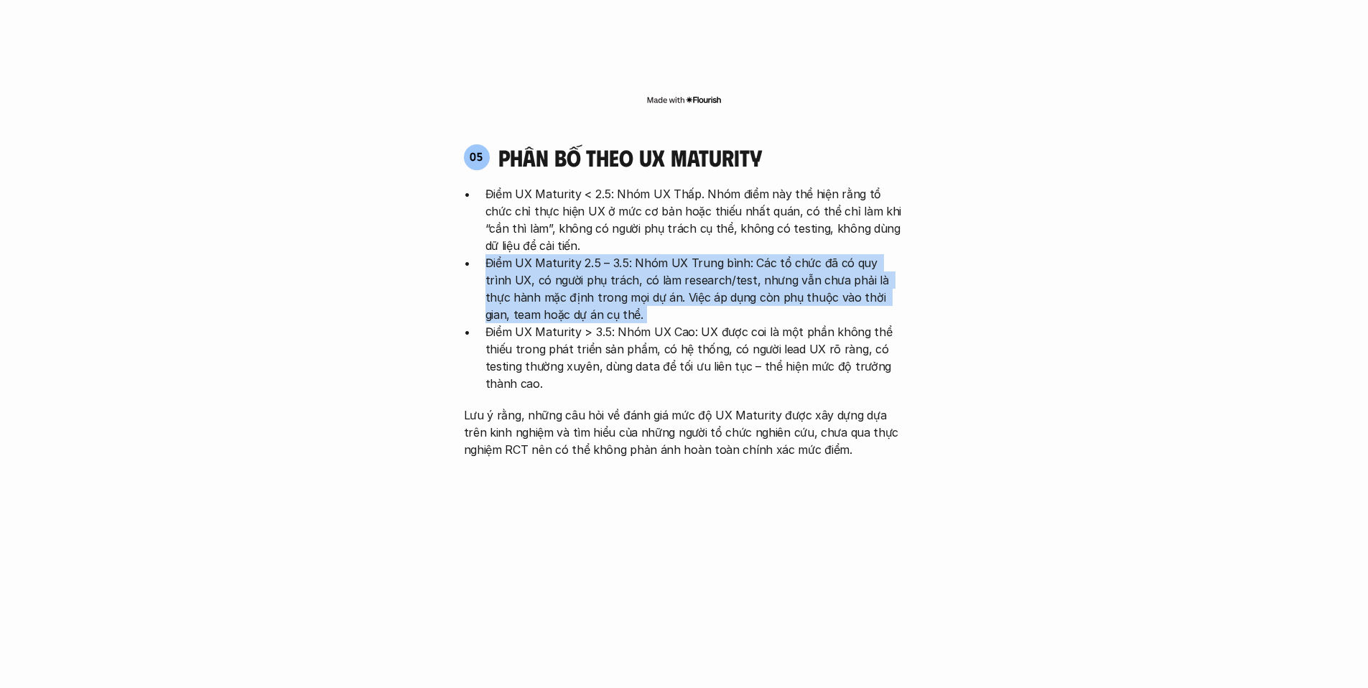
click at [667, 254] on p "Điểm UX Maturity 2.5 – 3.5: Nhóm UX Trung bình: Các tổ chức đã có quy trình UX,…" at bounding box center [694, 288] width 419 height 69
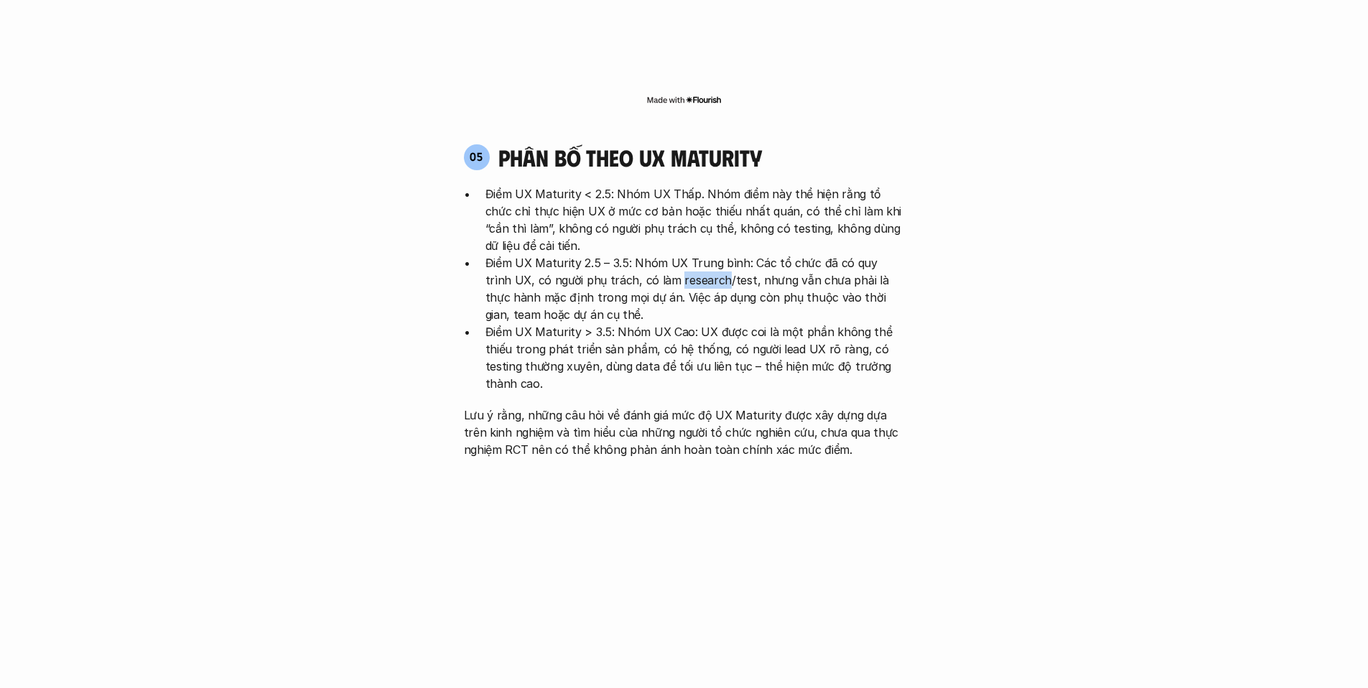
click at [667, 254] on p "Điểm UX Maturity 2.5 – 3.5: Nhóm UX Trung bình: Các tổ chức đã có quy trình UX,…" at bounding box center [694, 288] width 419 height 69
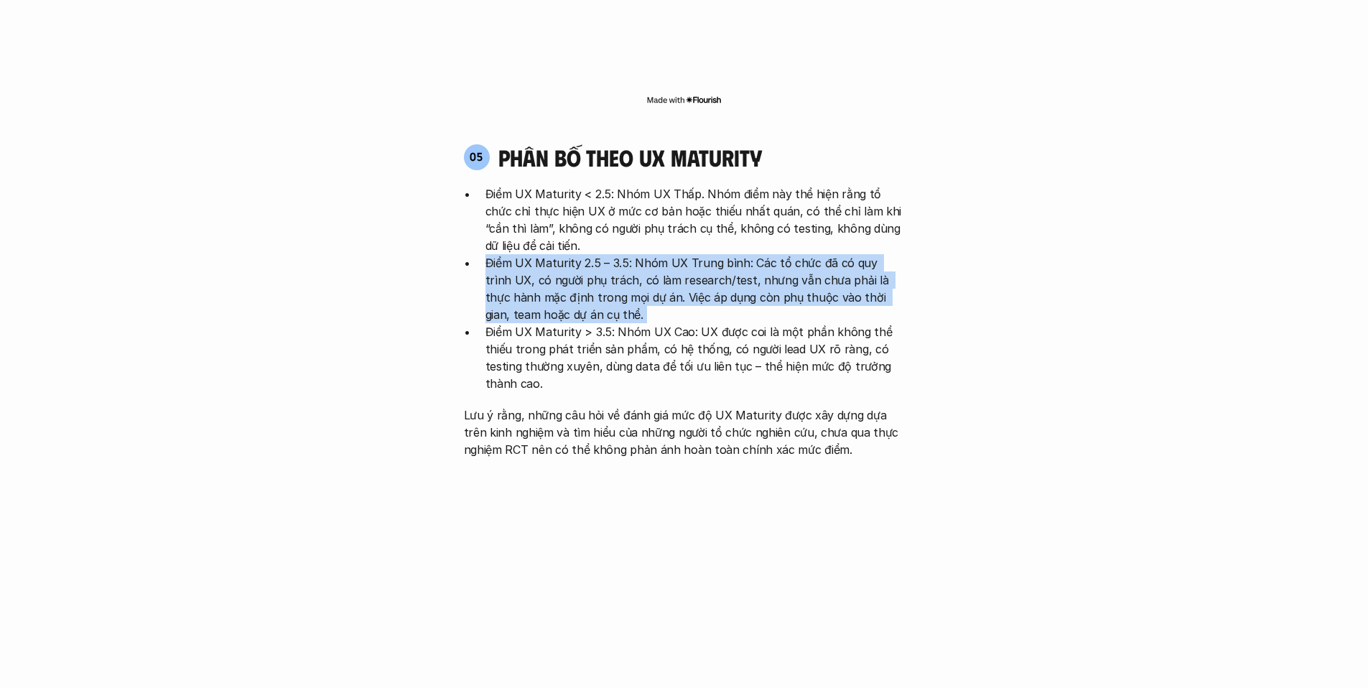
click at [667, 254] on p "Điểm UX Maturity 2.5 – 3.5: Nhóm UX Trung bình: Các tổ chức đã có quy trình UX,…" at bounding box center [694, 288] width 419 height 69
click at [699, 254] on p "Điểm UX Maturity 2.5 – 3.5: Nhóm UX Trung bình: Các tổ chức đã có quy trình UX,…" at bounding box center [694, 288] width 419 height 69
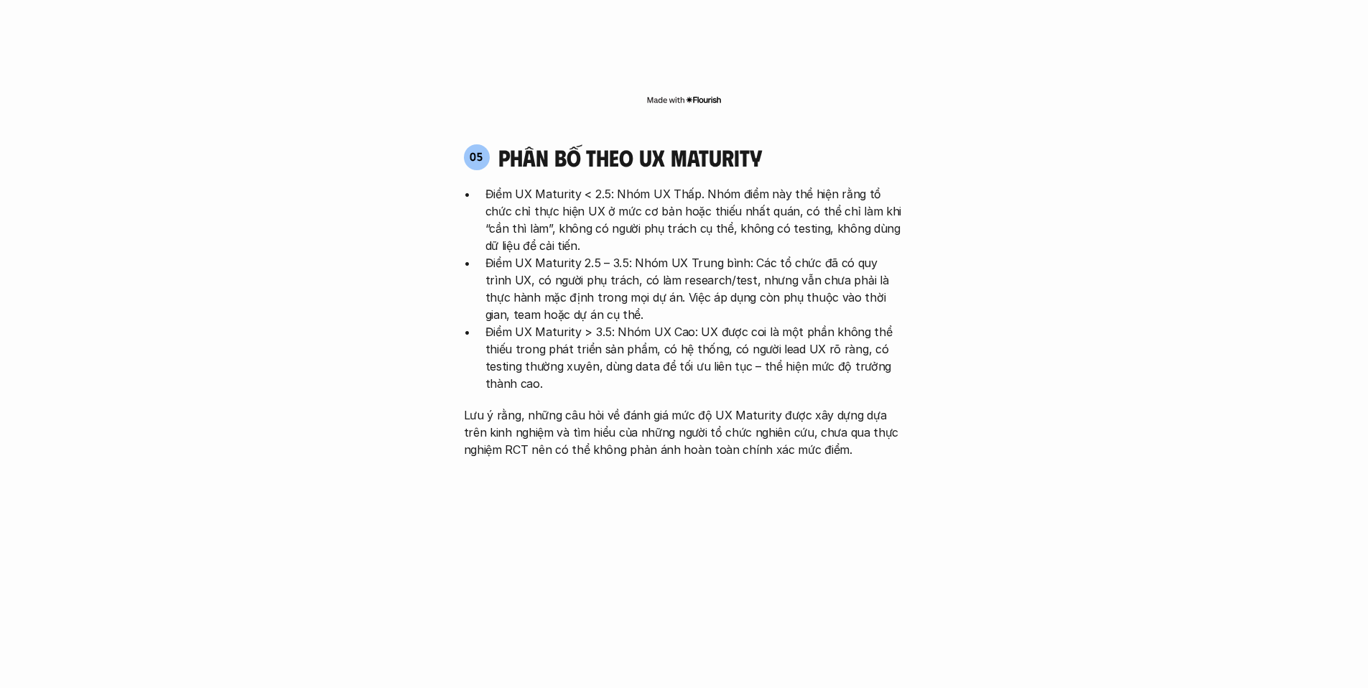
click at [656, 323] on p "Điểm UX Maturity > 3.5: Nhóm UX Cao: UX được coi là một phần không thể thiếu tr…" at bounding box center [694, 357] width 419 height 69
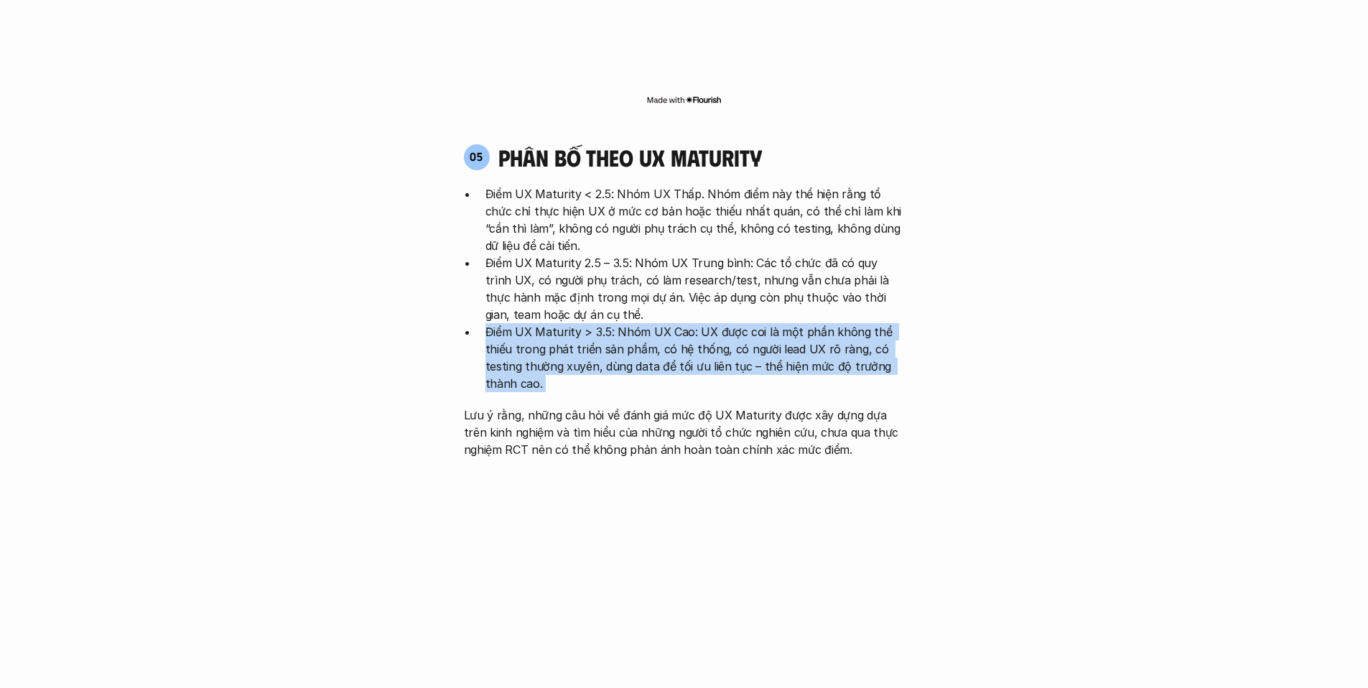
click at [656, 323] on p "Điểm UX Maturity > 3.5: Nhóm UX Cao: UX được coi là một phần không thể thiếu tr…" at bounding box center [694, 357] width 419 height 69
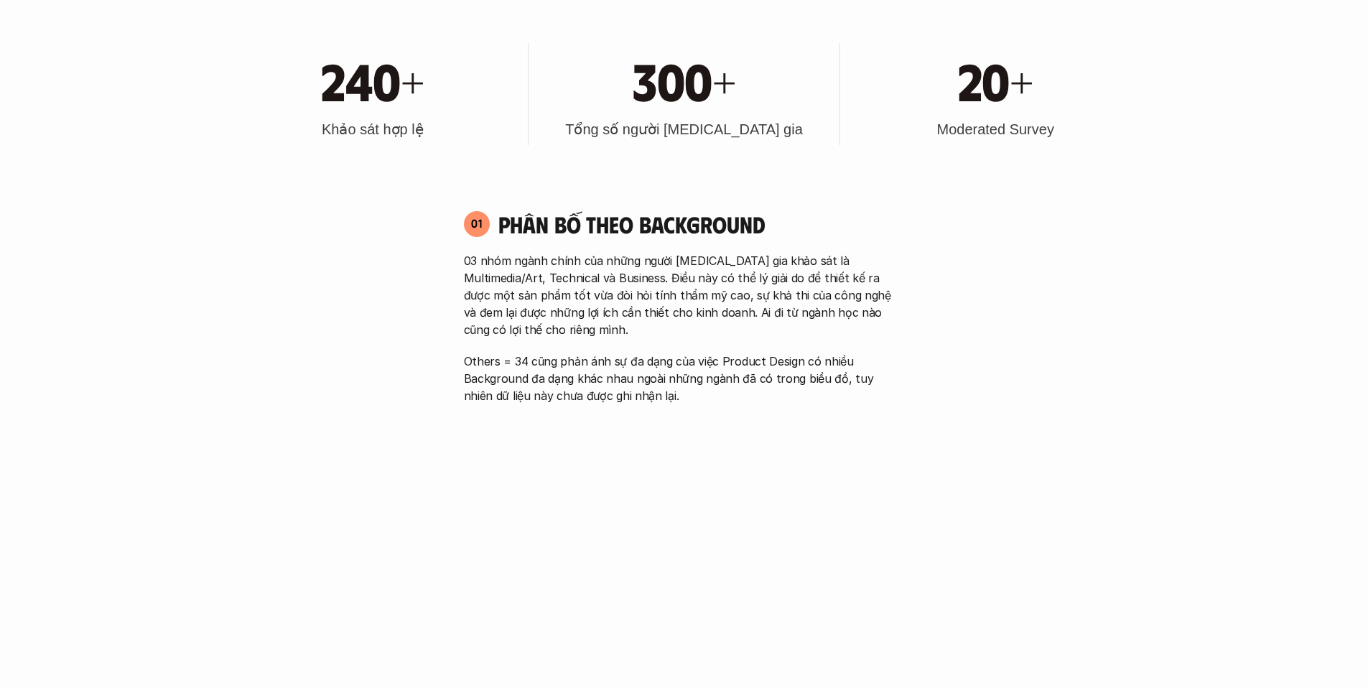
scroll to position [874, 0]
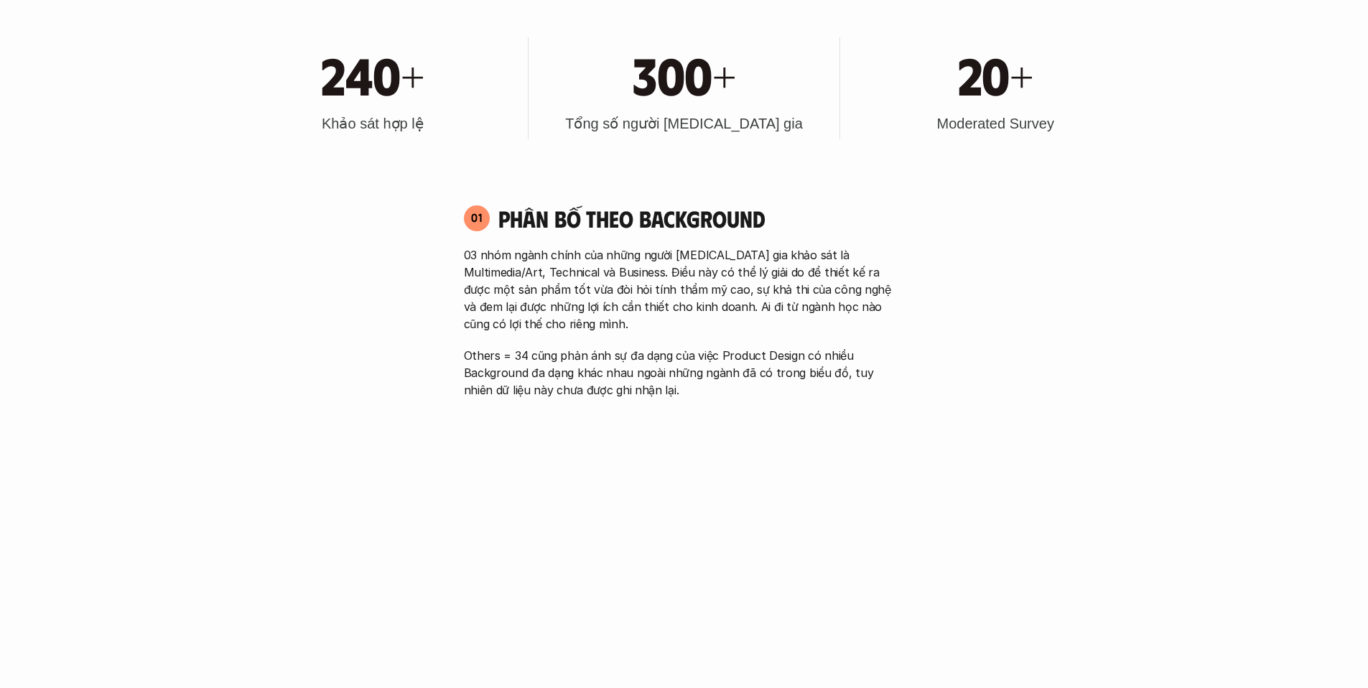
click at [607, 280] on p "03 nhóm ngành chính của những người [MEDICAL_DATA] gia khảo sát là Multimedia/A…" at bounding box center [684, 289] width 441 height 86
click at [589, 359] on p "Others = 34 cũng phản ánh sự đa dạng của việc Product Design có nhiều Backgroun…" at bounding box center [684, 373] width 441 height 52
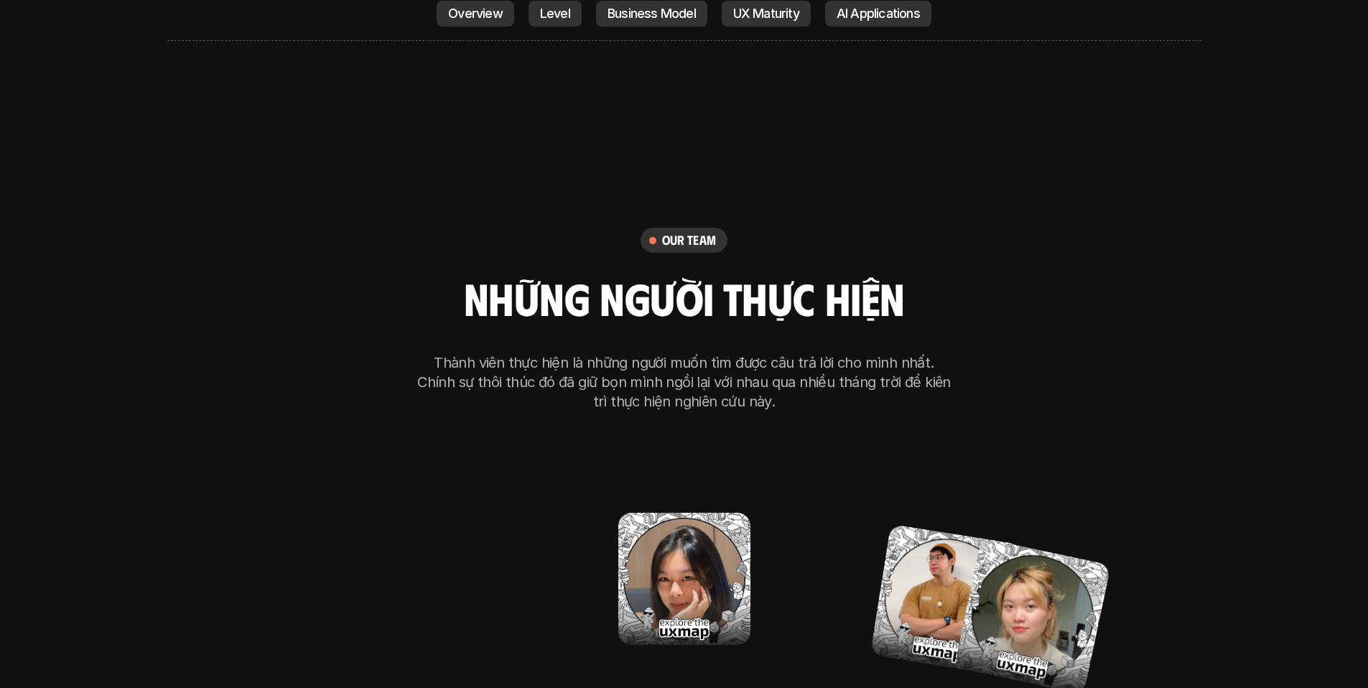
scroll to position [8306, 0]
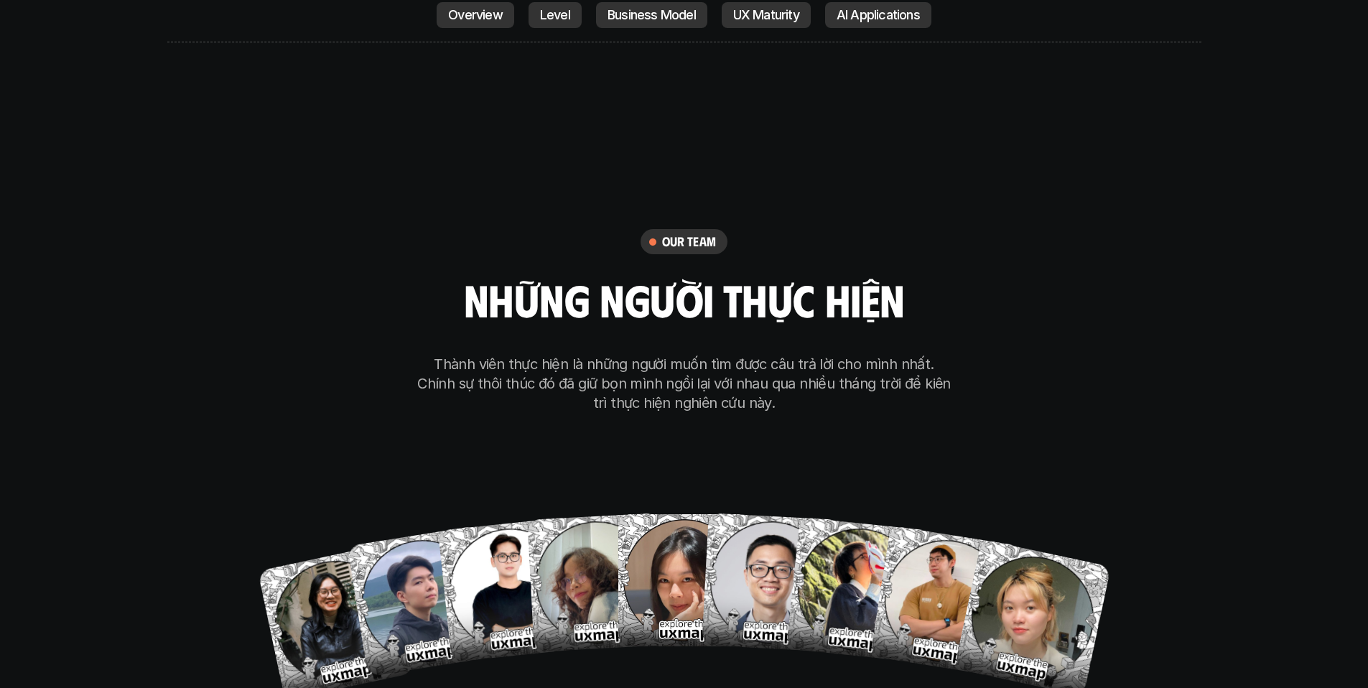
click at [610, 355] on p "Thành viên thực hiện là những người muốn tìm được câu trả lời cho mình nhất. Ch…" at bounding box center [684, 384] width 538 height 58
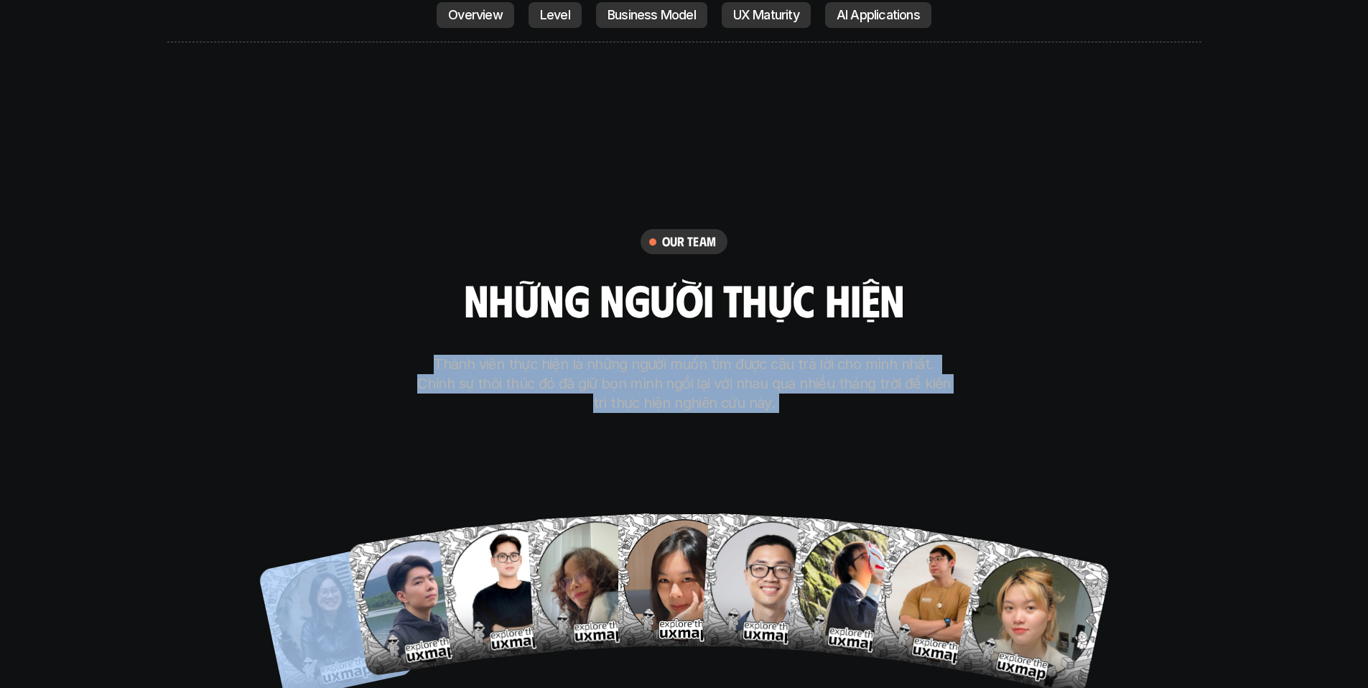
click at [610, 355] on p "Thành viên thực hiện là những người muốn tìm được câu trả lời cho mình nhất. Ch…" at bounding box center [684, 384] width 538 height 58
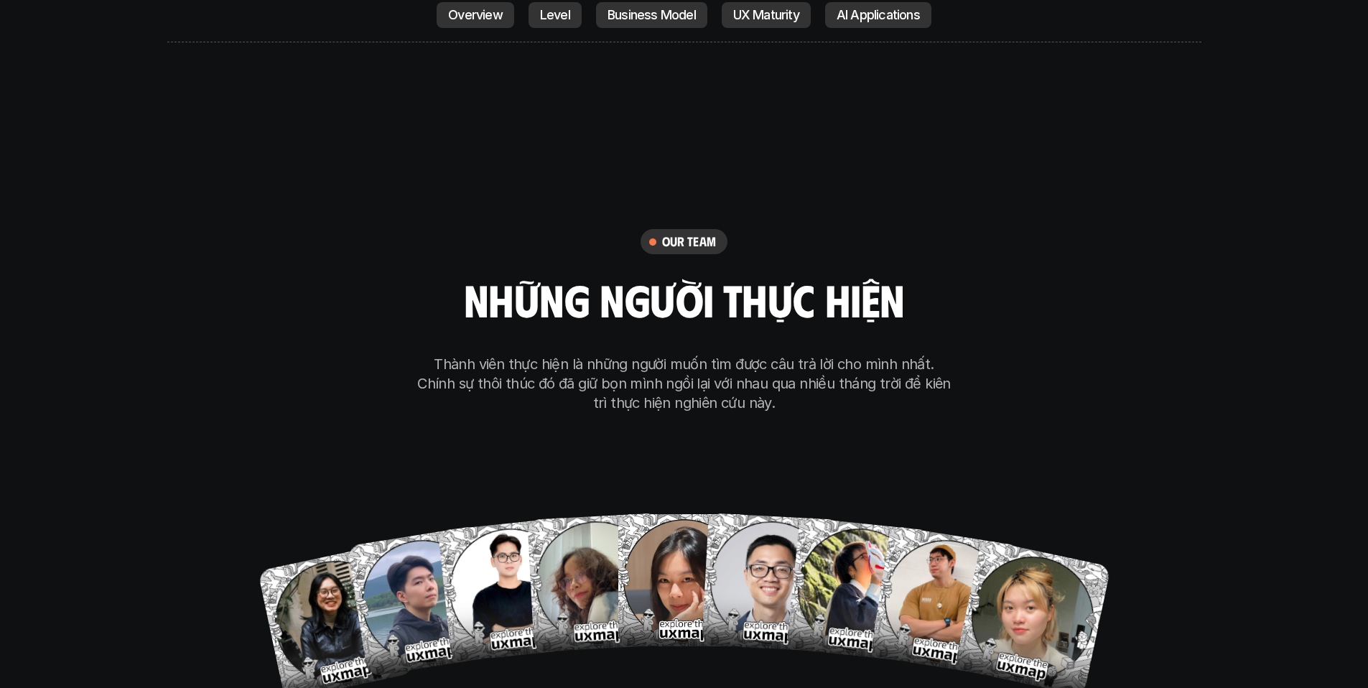
click at [609, 348] on div "our team những người thực hiện Thành viên thực hiện là những người muốn tìm đượ…" at bounding box center [684, 461] width 718 height 722
click at [690, 355] on p "Thành viên thực hiện là những người muốn tìm được câu trả lời cho mình nhất. Ch…" at bounding box center [684, 384] width 538 height 58
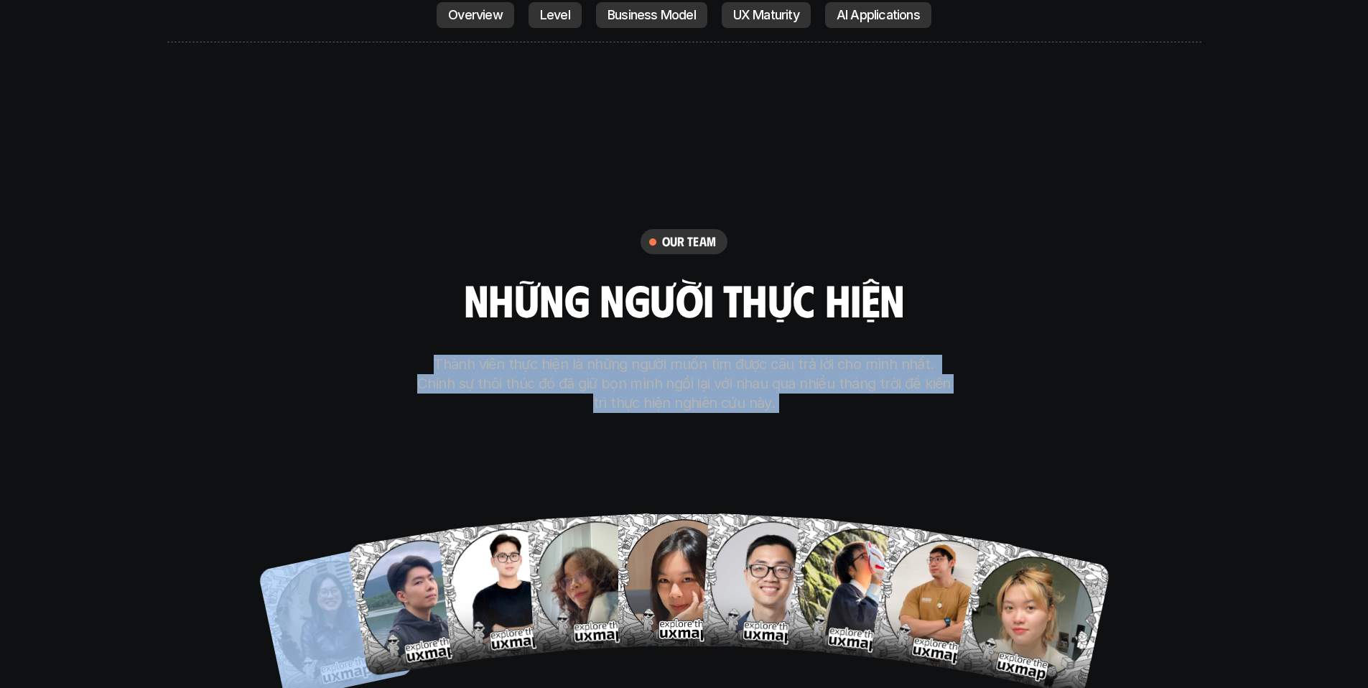
click at [690, 355] on p "Thành viên thực hiện là những người muốn tìm được câu trả lời cho mình nhất. Ch…" at bounding box center [684, 384] width 538 height 58
click at [676, 345] on div "our team những người thực hiện Thành viên thực hiện là những người muốn tìm đượ…" at bounding box center [684, 461] width 718 height 722
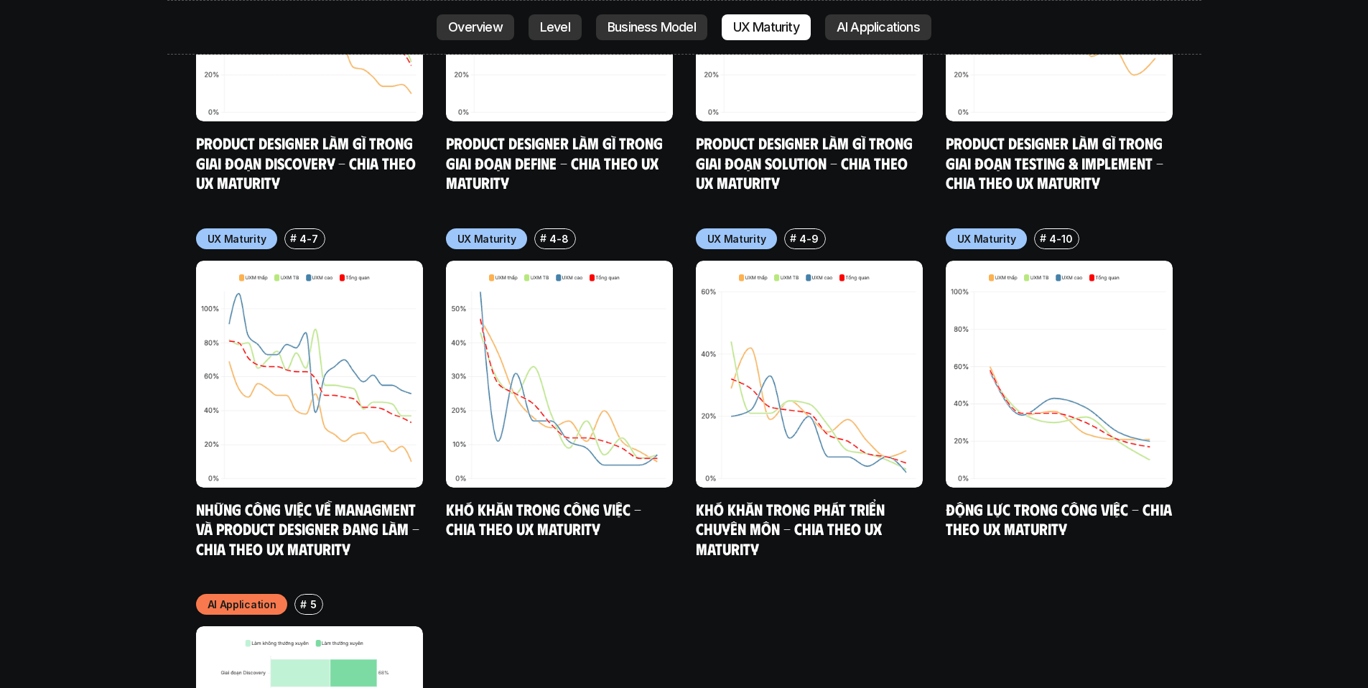
scroll to position [7437, 0]
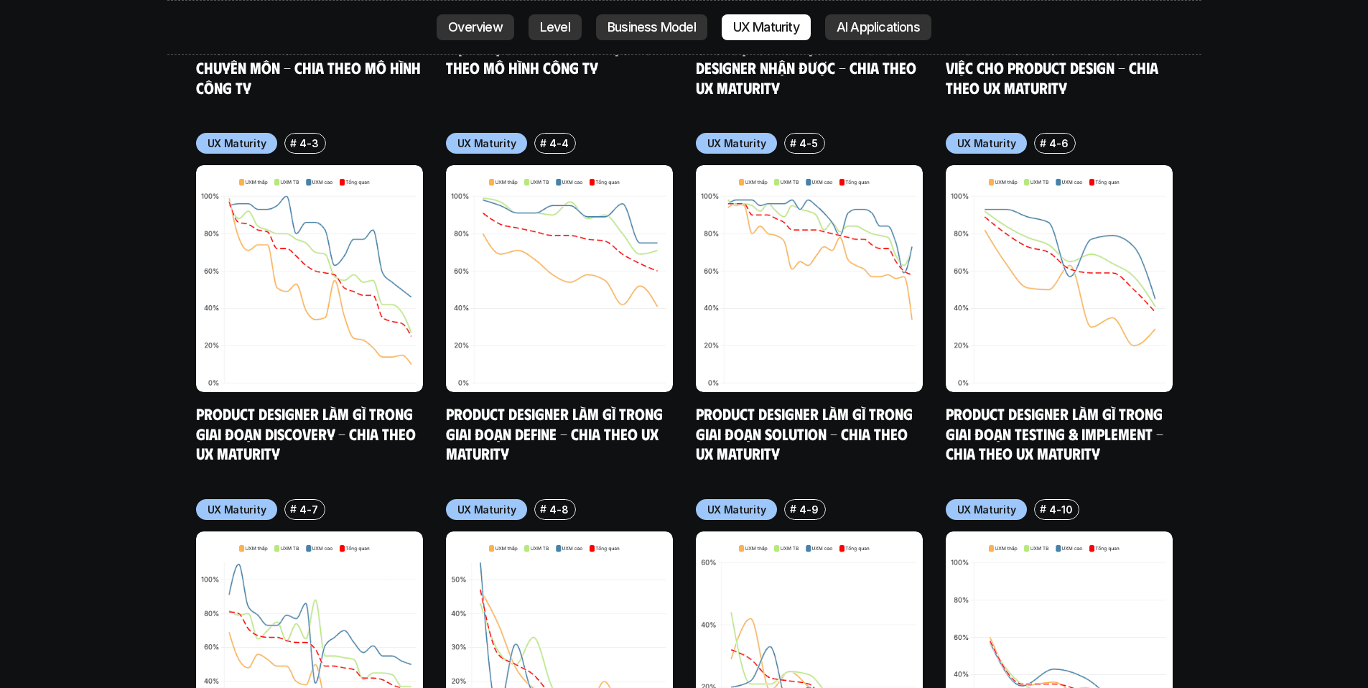
scroll to position [7170, 0]
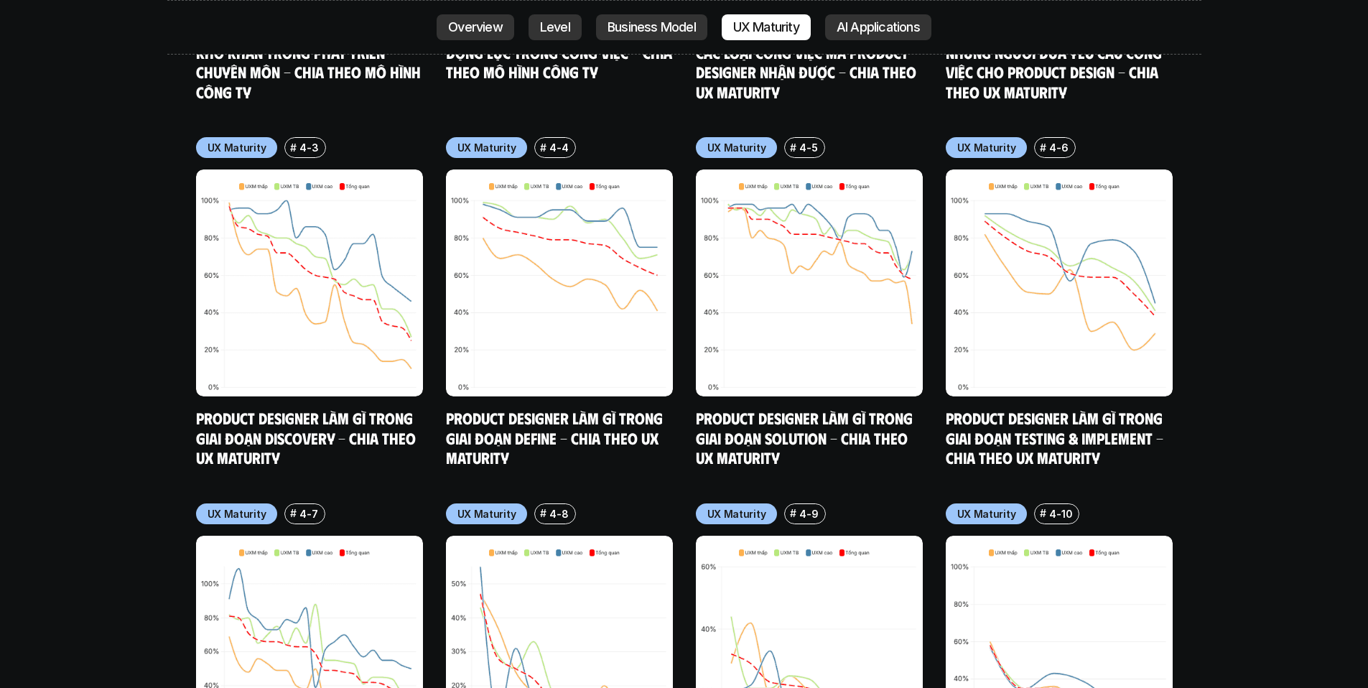
click at [806, 140] on p "4-5" at bounding box center [808, 147] width 18 height 15
click at [883, 24] on p "AI Applications" at bounding box center [877, 27] width 83 height 14
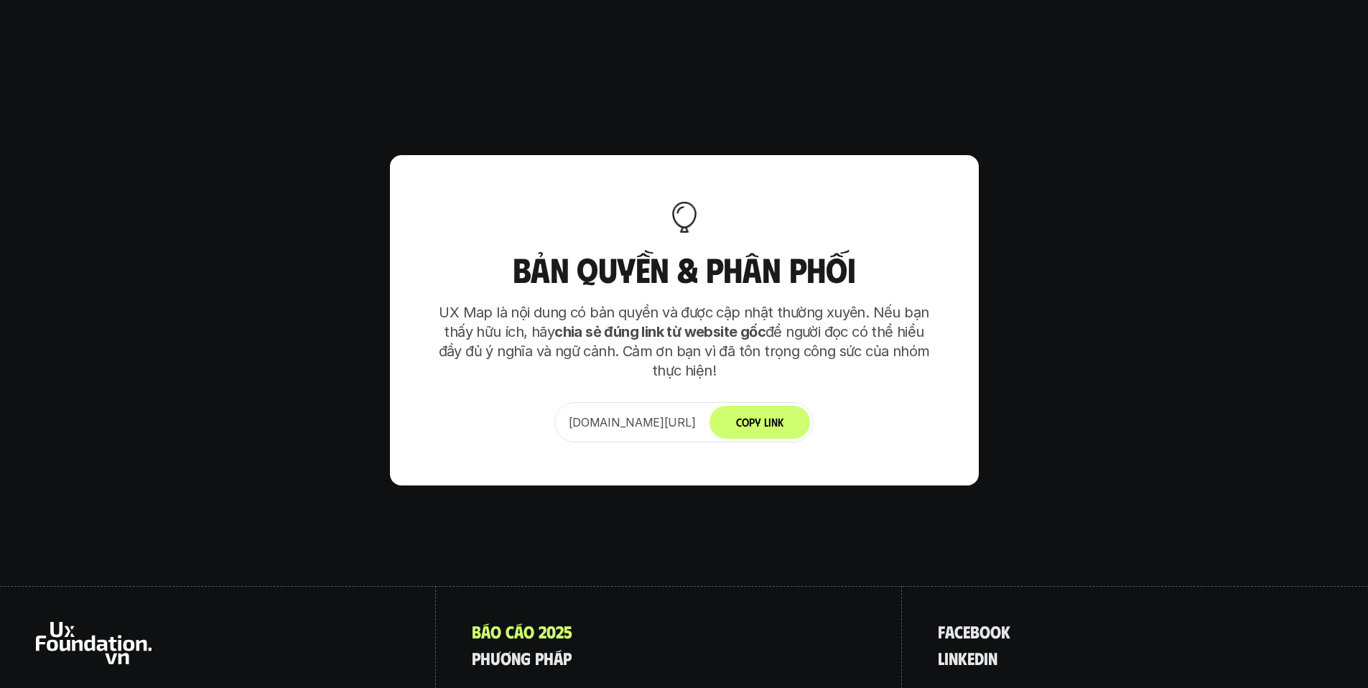
scroll to position [9190, 0]
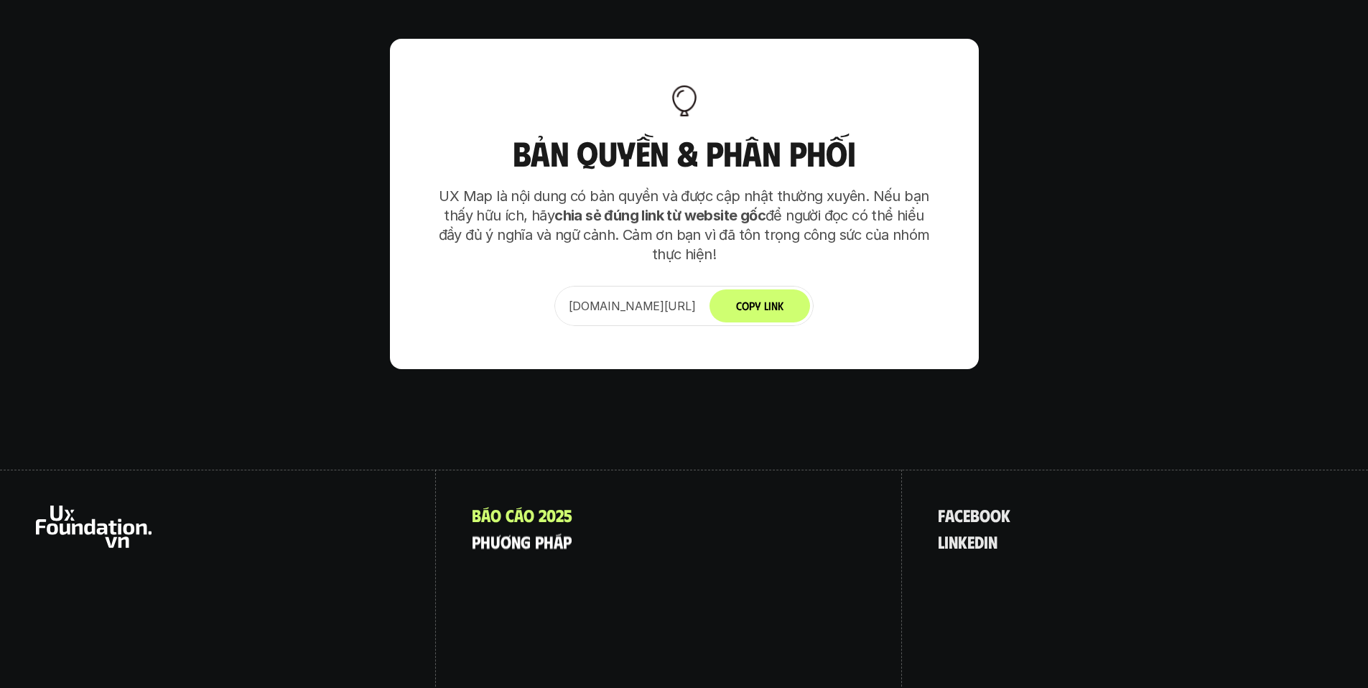
click at [528, 532] on p "p h ư ơ n g p h á p" at bounding box center [522, 541] width 100 height 19
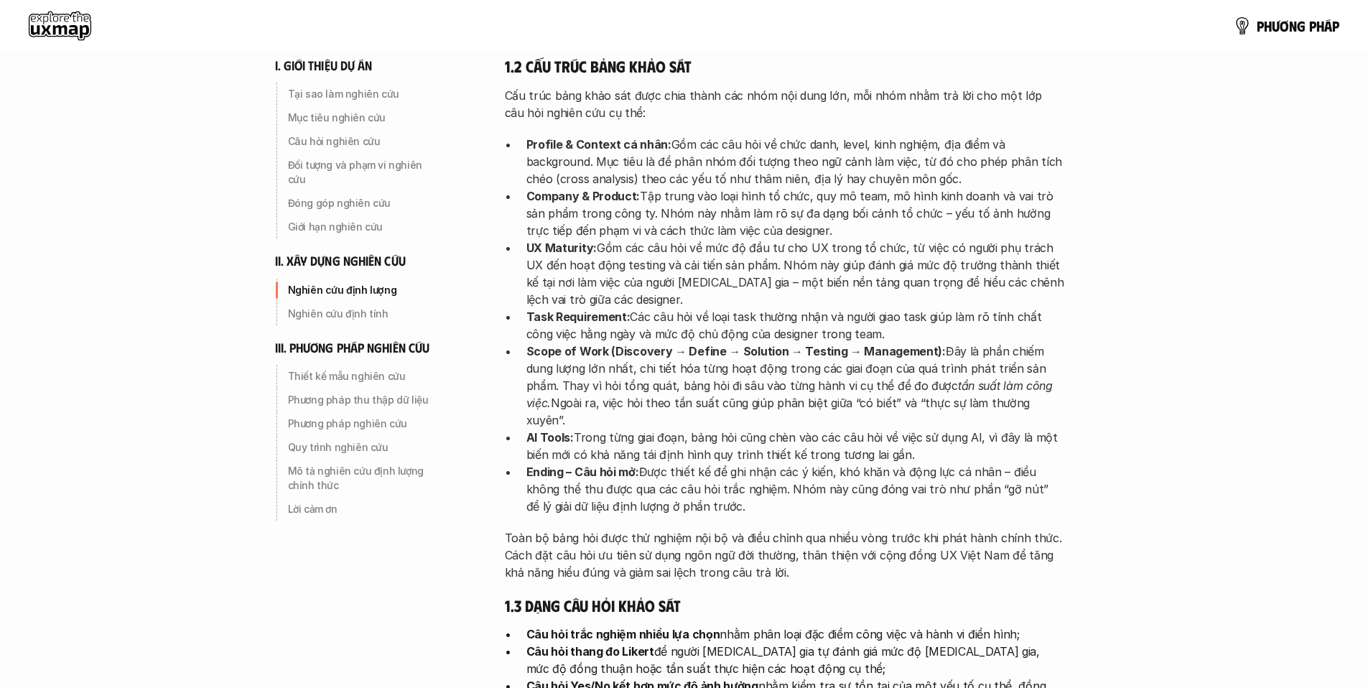
scroll to position [2117, 0]
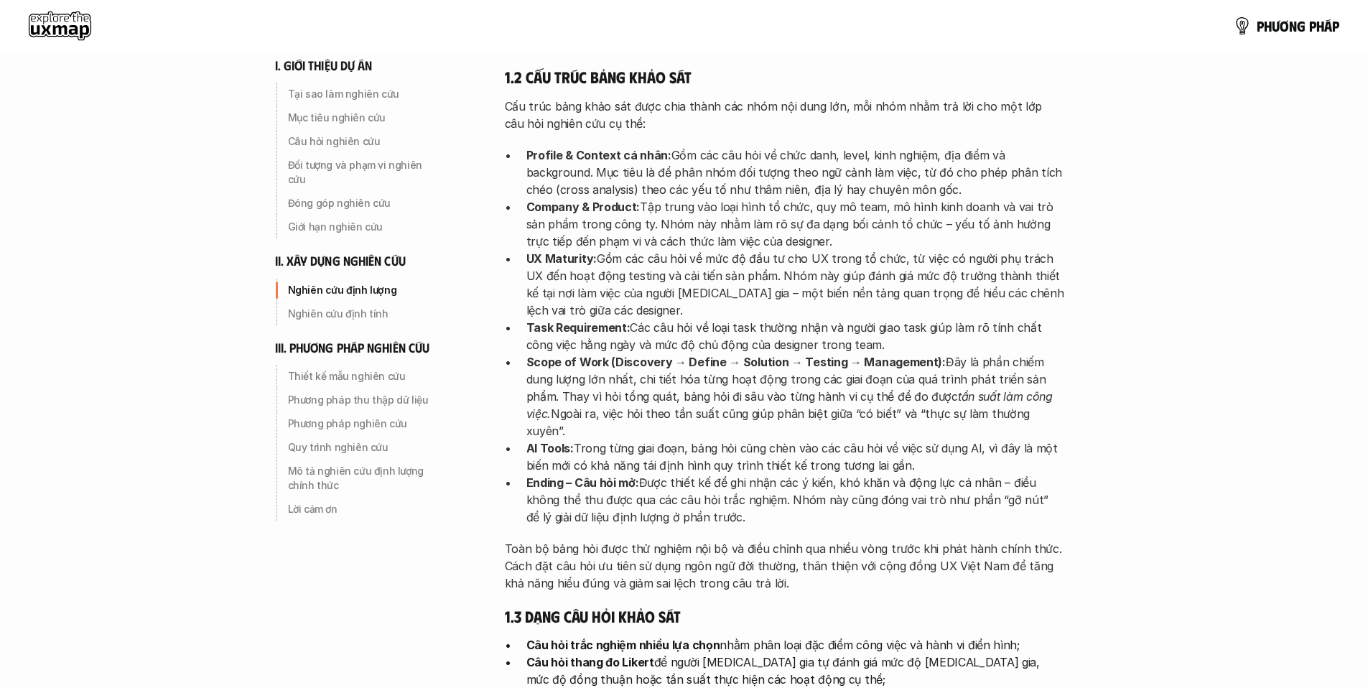
click at [709, 355] on strong "Scope of Work (Discovery → Define → Solution → Testing → Management):" at bounding box center [735, 362] width 419 height 14
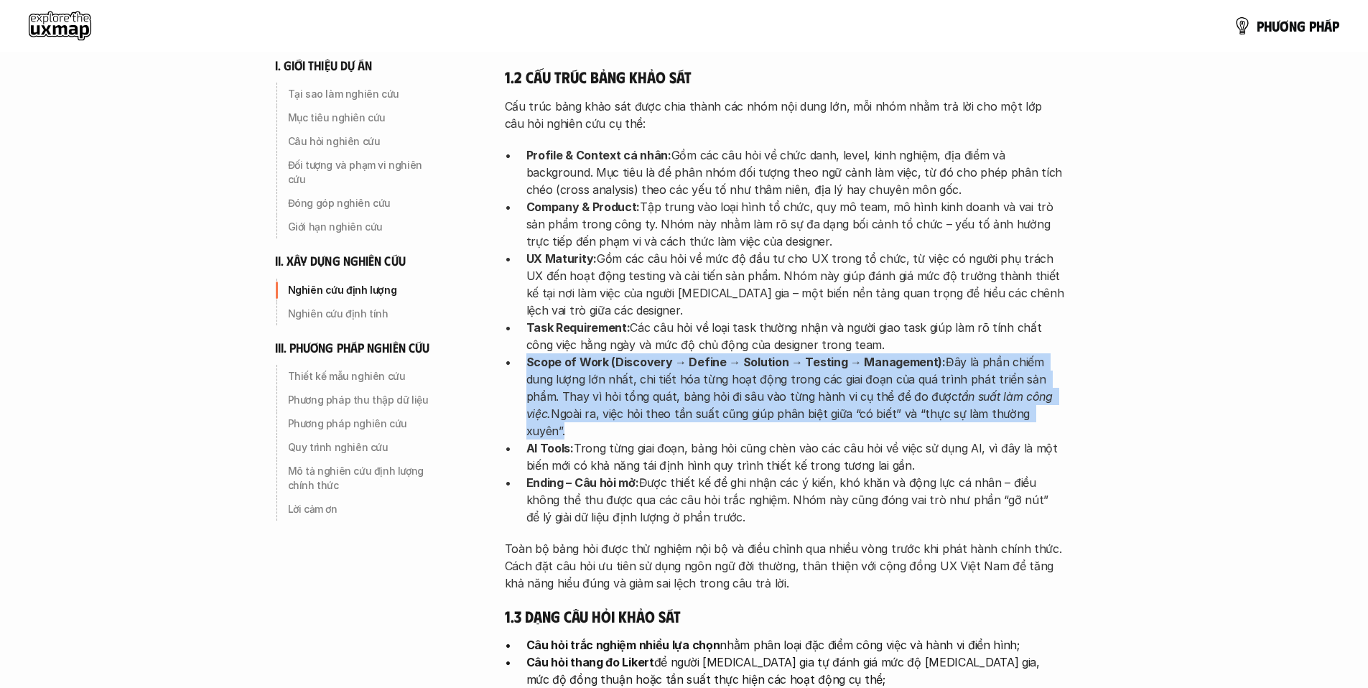
click at [709, 355] on strong "Scope of Work (Discovery → Define → Solution → Testing → Management):" at bounding box center [735, 362] width 419 height 14
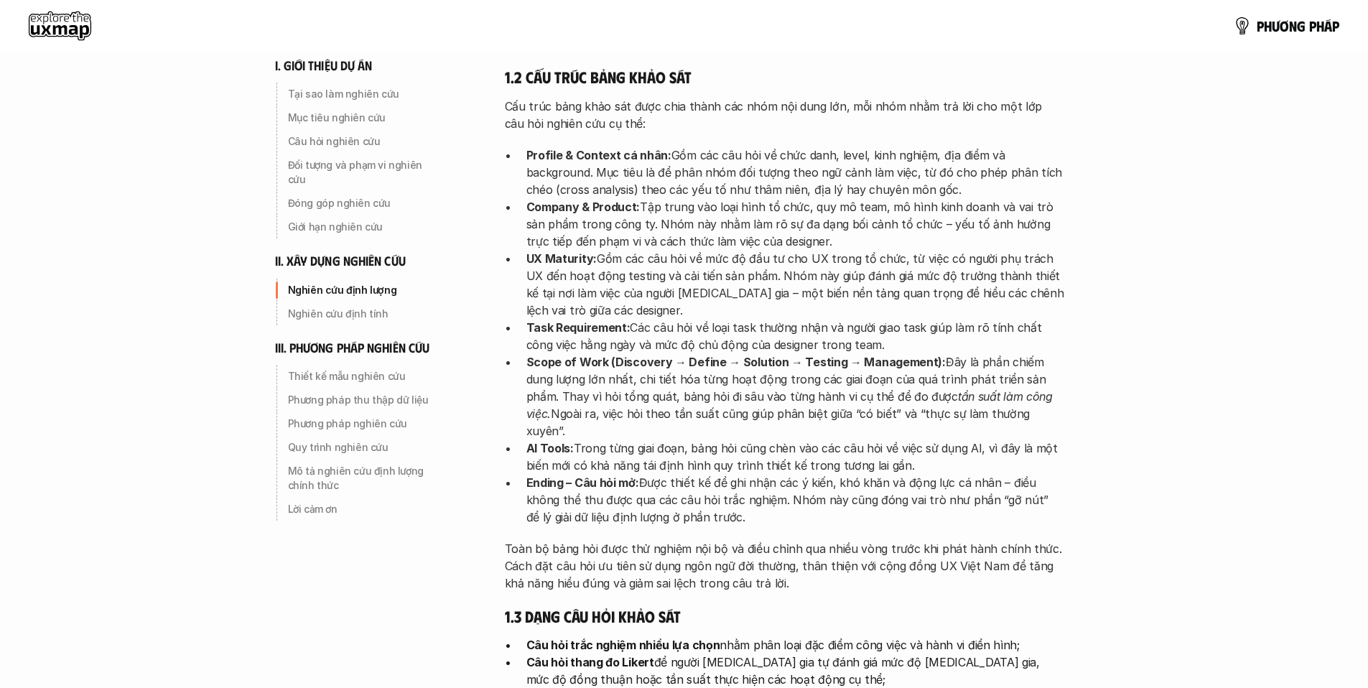
click at [729, 353] on p "Scope of Work (Discovery → Define → Solution → Testing → Management): Đây là ph…" at bounding box center [795, 396] width 538 height 86
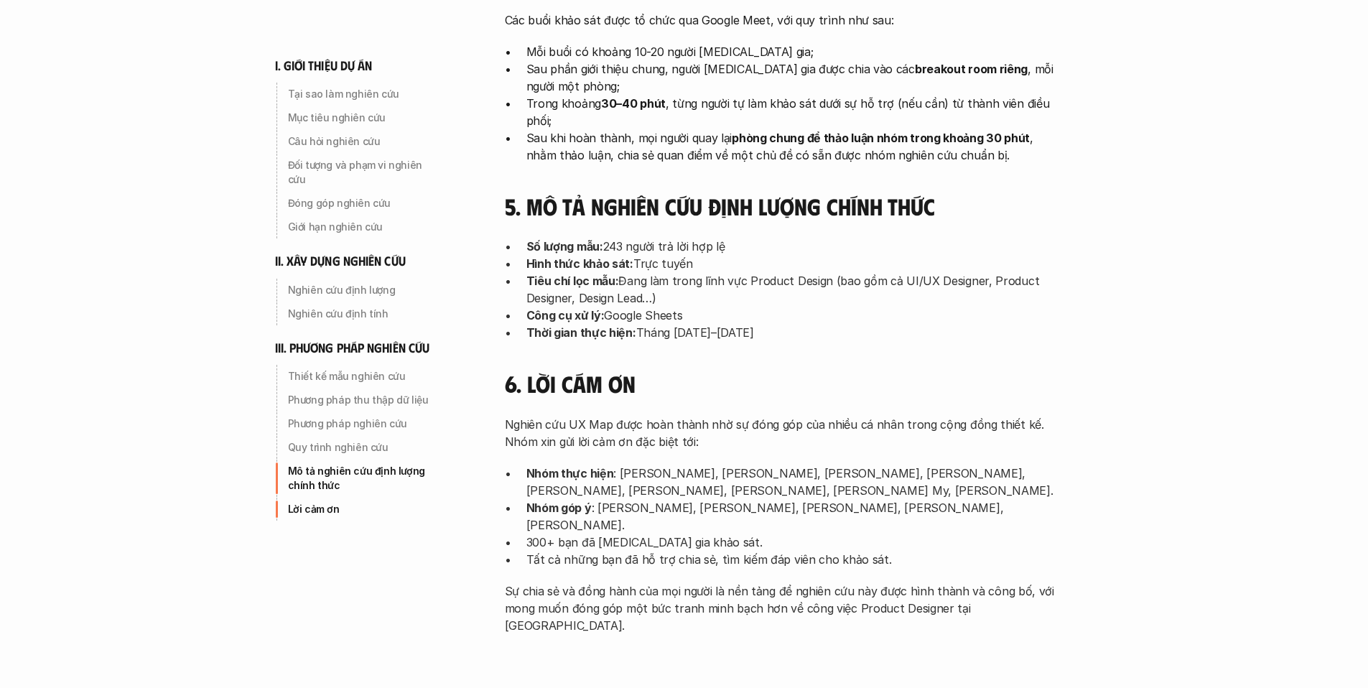
scroll to position [4597, 0]
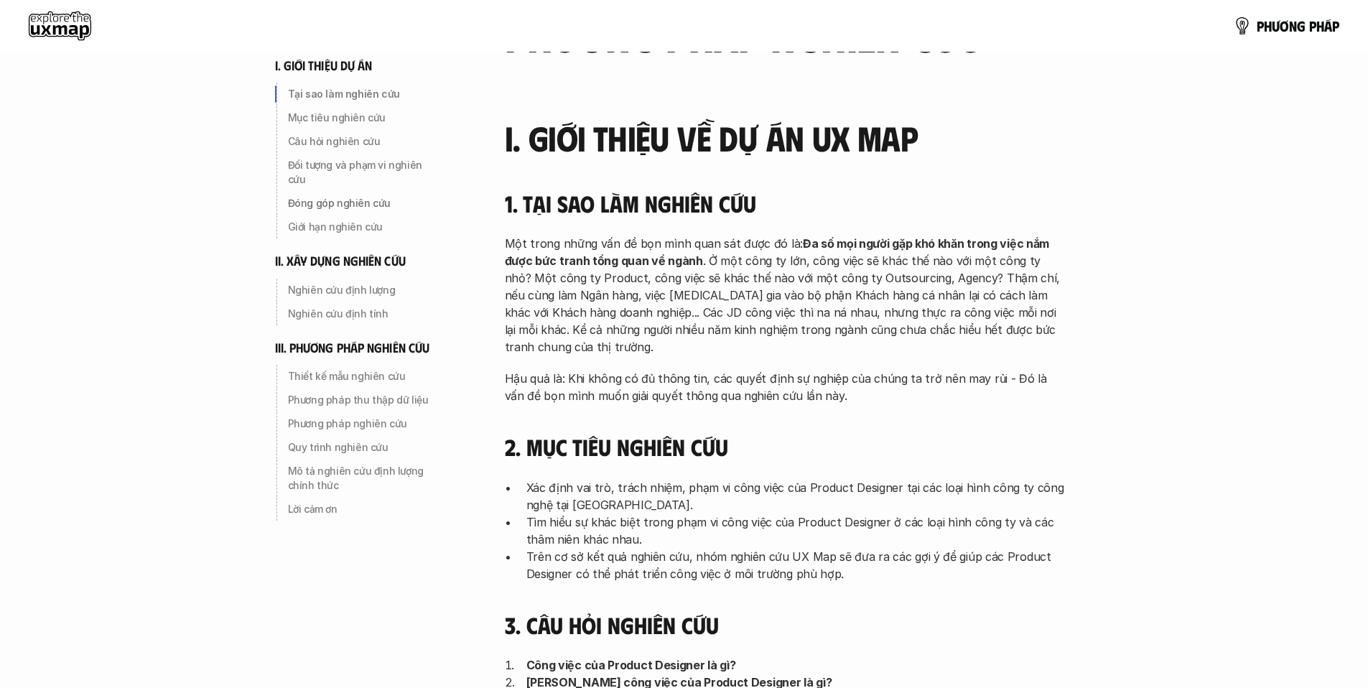
scroll to position [0, 0]
